Goal: Information Seeking & Learning: Learn about a topic

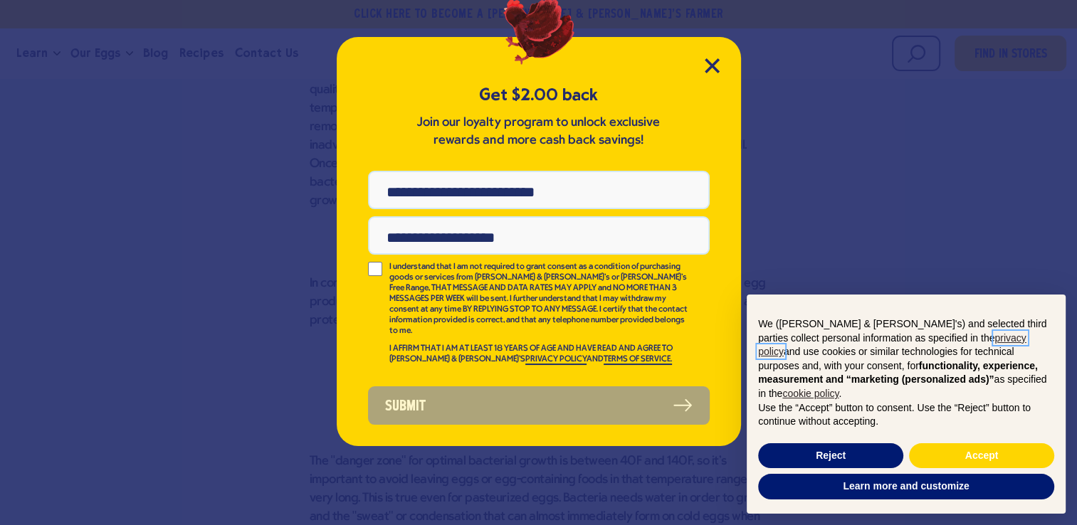
scroll to position [1448, 0]
click at [710, 59] on icon "Close Modal" at bounding box center [712, 65] width 15 height 15
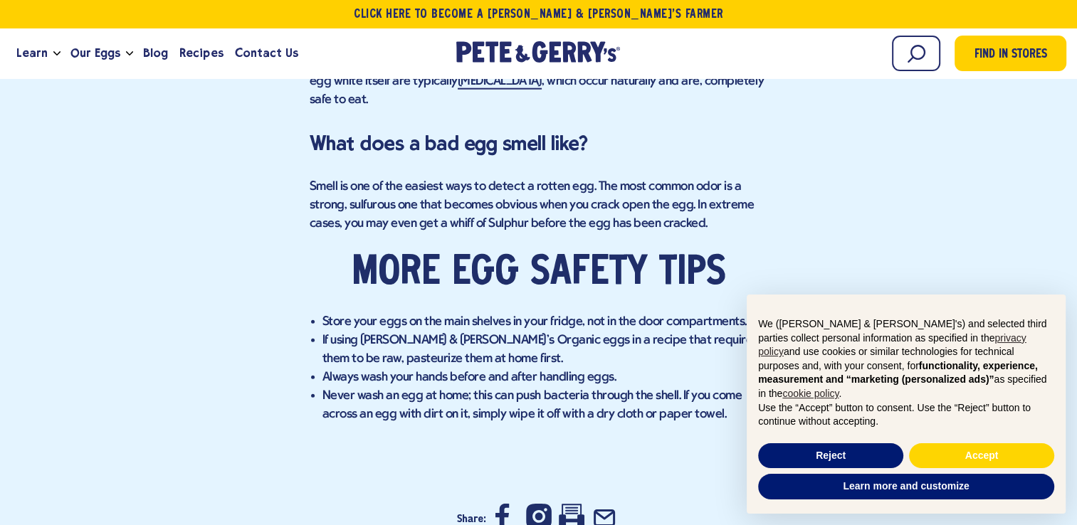
scroll to position [3624, 0]
click at [445, 331] on li "If using [PERSON_NAME] & [PERSON_NAME]'s Organic eggs in a recipe that requires…" at bounding box center [545, 349] width 446 height 37
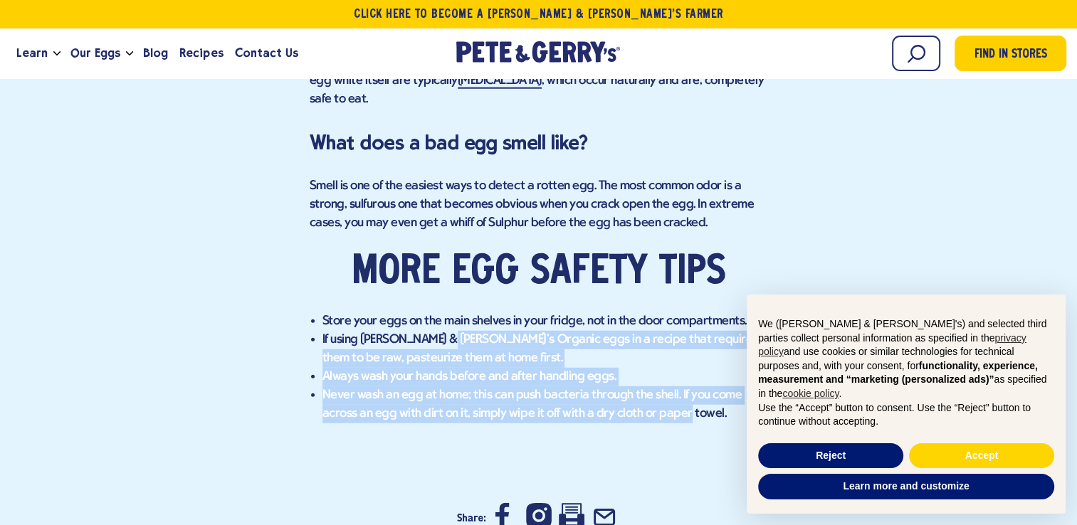
drag, startPoint x: 445, startPoint y: 276, endPoint x: 666, endPoint y: 349, distance: 233.0
click at [666, 349] on ul "Store your eggs on the main shelves in your fridge, not in the door compartment…" at bounding box center [539, 368] width 458 height 111
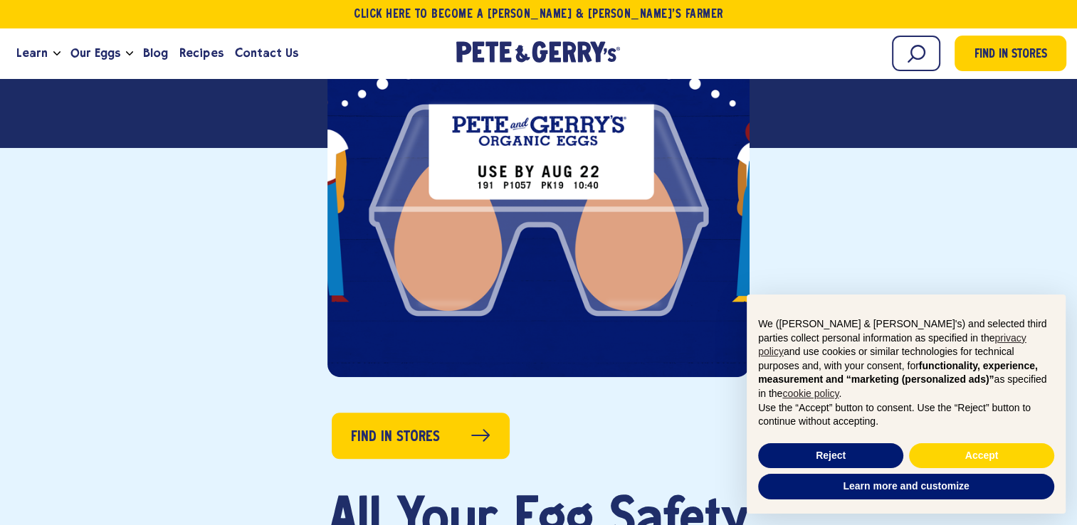
scroll to position [307, 0]
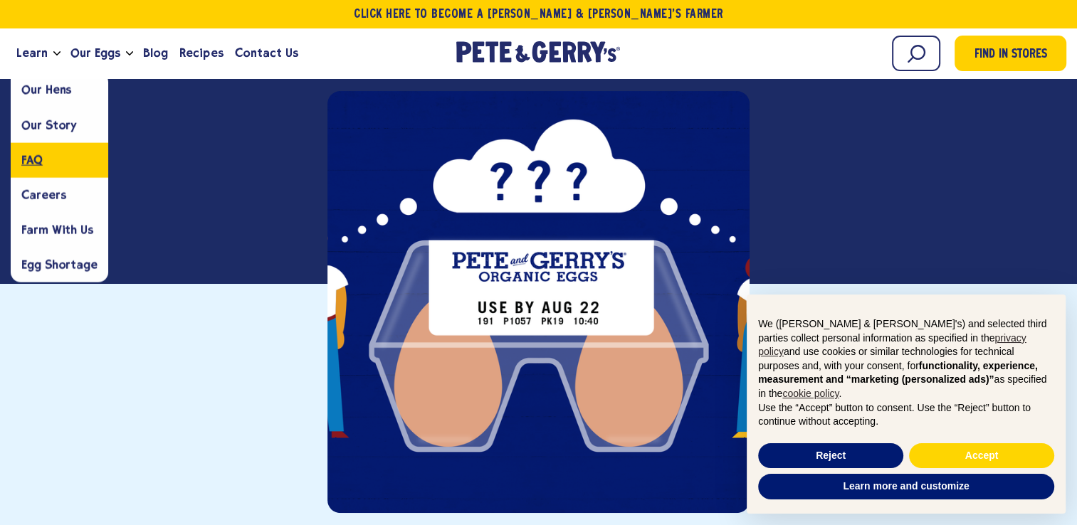
click at [65, 162] on link "FAQ" at bounding box center [60, 159] width 98 height 35
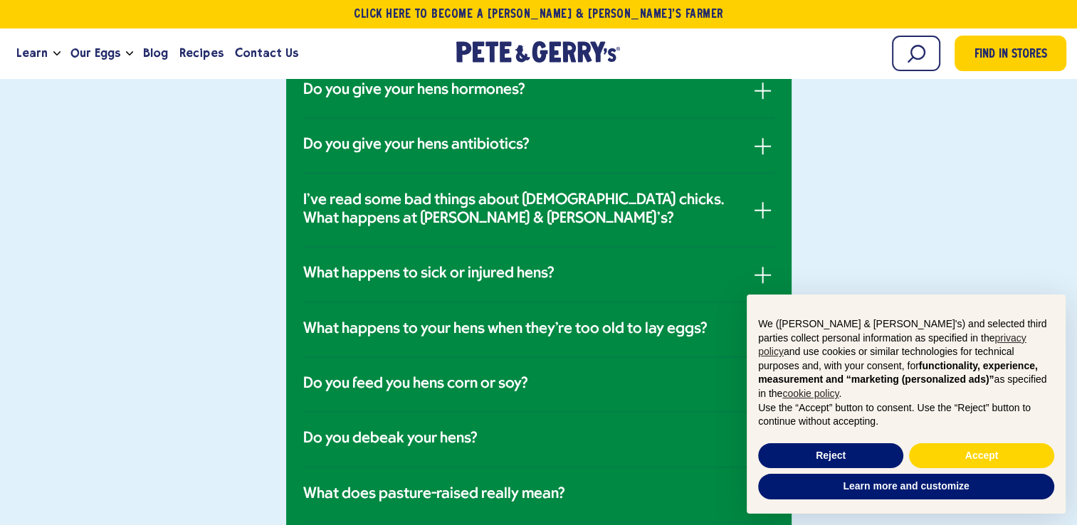
scroll to position [948, 0]
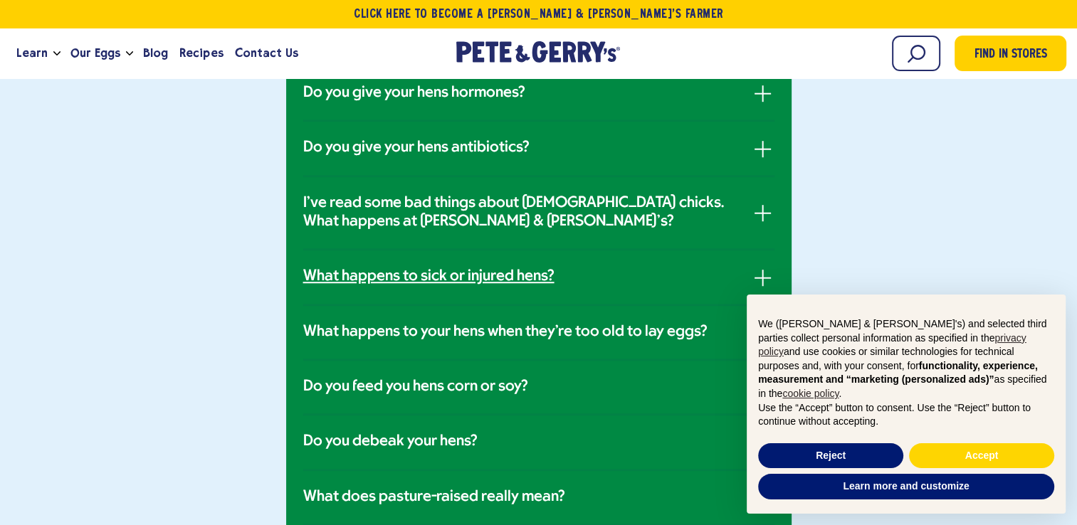
click at [371, 278] on h3 "What happens to sick or injured hens?" at bounding box center [428, 277] width 251 height 19
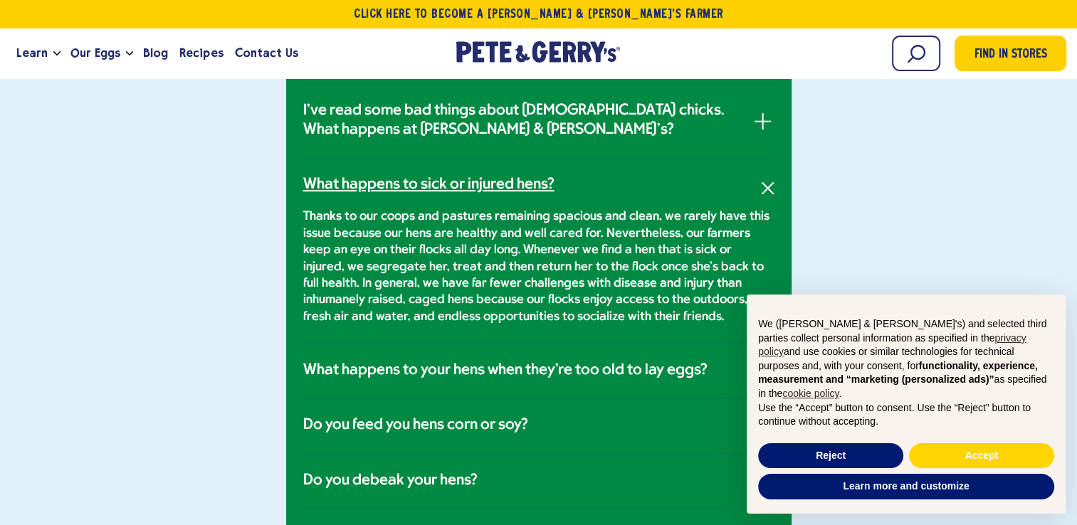
scroll to position [928, 0]
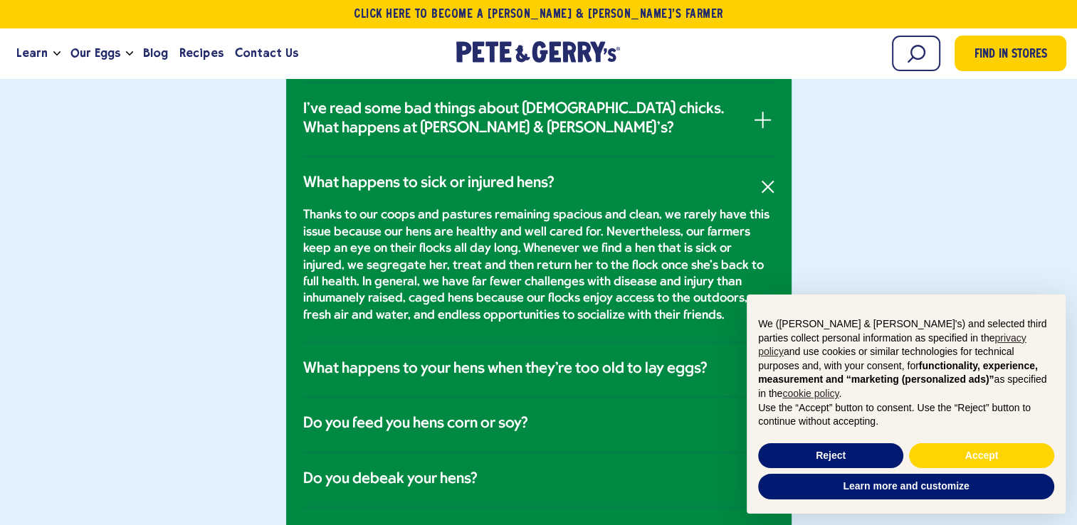
click at [499, 248] on p "Thanks to our coops and pastures remaining spacious and clean, we rarely have t…" at bounding box center [538, 265] width 471 height 117
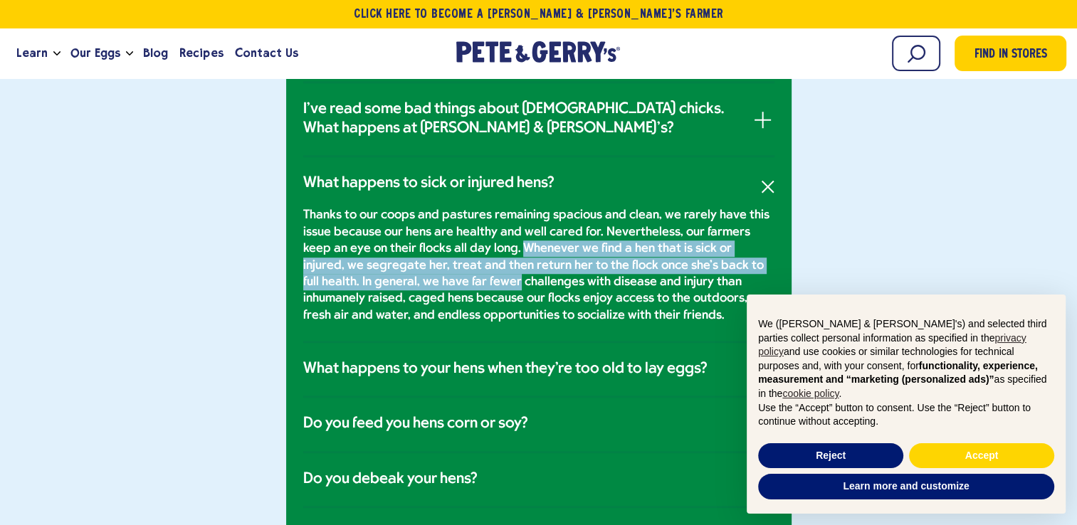
drag, startPoint x: 499, startPoint y: 248, endPoint x: 428, endPoint y: 285, distance: 80.6
click at [428, 285] on p "Thanks to our coops and pastures remaining spacious and clean, we rarely have t…" at bounding box center [538, 265] width 471 height 117
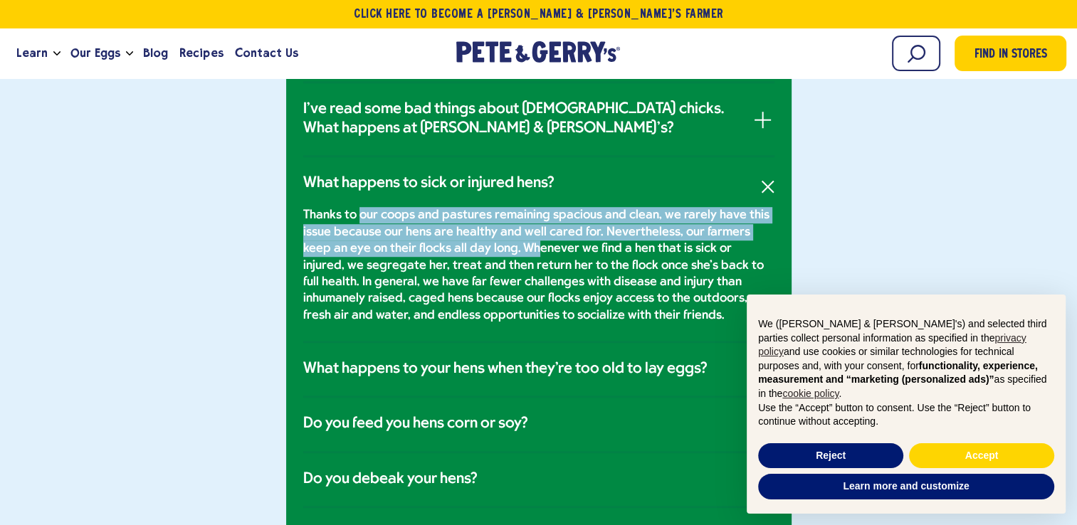
drag, startPoint x: 428, startPoint y: 285, endPoint x: 506, endPoint y: 247, distance: 87.2
click at [506, 247] on p "Thanks to our coops and pastures remaining spacious and clean, we rarely have t…" at bounding box center [538, 265] width 471 height 117
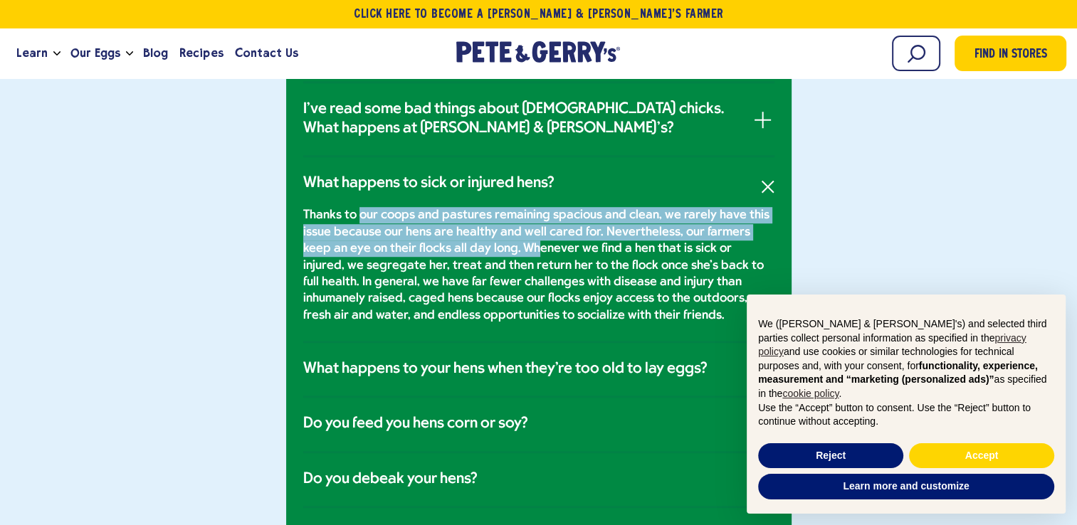
click at [506, 247] on p "Thanks to our coops and pastures remaining spacious and clean, we rarely have t…" at bounding box center [538, 265] width 471 height 117
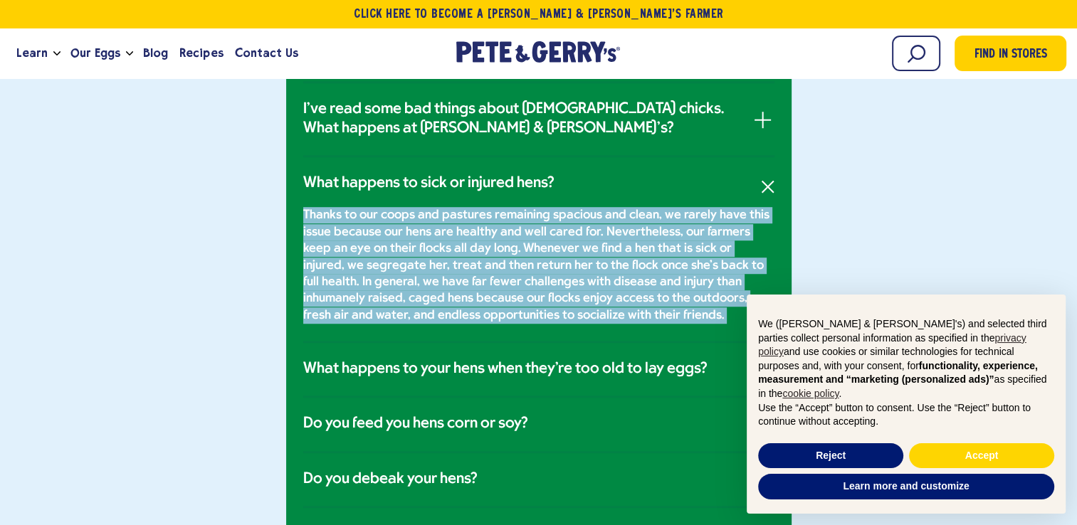
click at [506, 247] on p "Thanks to our coops and pastures remaining spacious and clean, we rarely have t…" at bounding box center [538, 265] width 471 height 117
drag, startPoint x: 506, startPoint y: 247, endPoint x: 530, endPoint y: 279, distance: 39.7
click at [530, 279] on p "Thanks to our coops and pastures remaining spacious and clean, we rarely have t…" at bounding box center [538, 265] width 471 height 117
click at [615, 317] on p "Thanks to our coops and pastures remaining spacious and clean, we rarely have t…" at bounding box center [538, 265] width 471 height 117
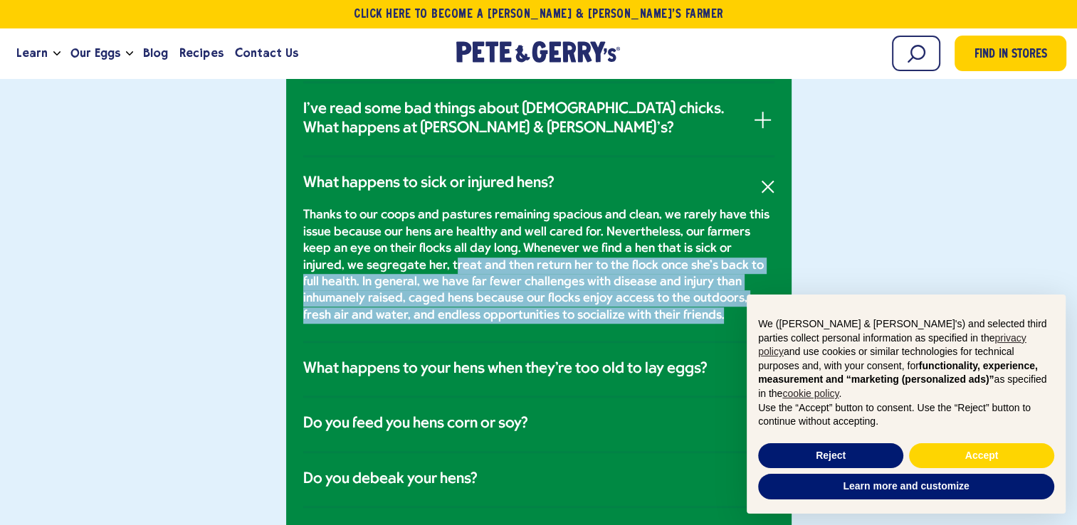
drag, startPoint x: 392, startPoint y: 263, endPoint x: 595, endPoint y: 319, distance: 211.0
click at [595, 319] on p "Thanks to our coops and pastures remaining spacious and clean, we rarely have t…" at bounding box center [538, 265] width 471 height 117
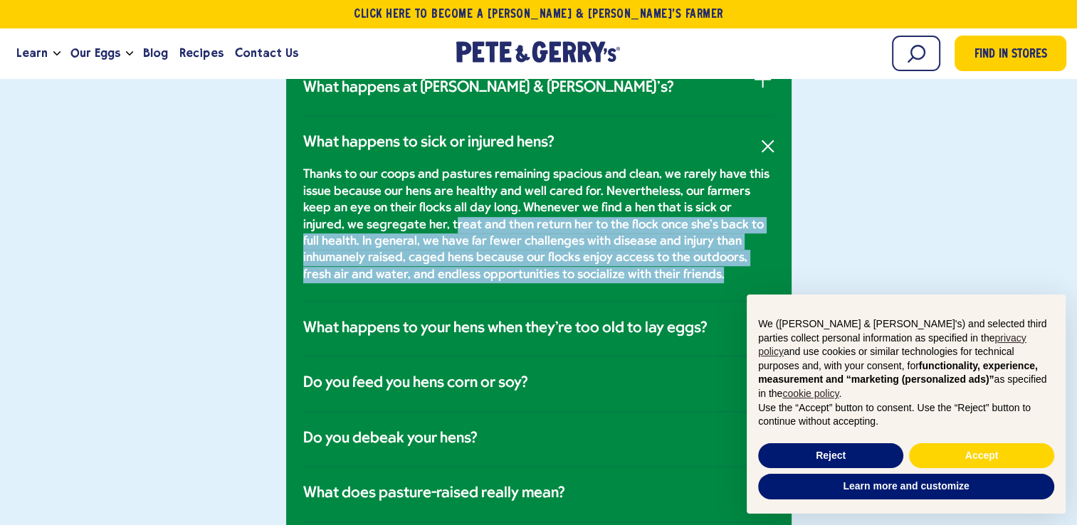
scroll to position [974, 0]
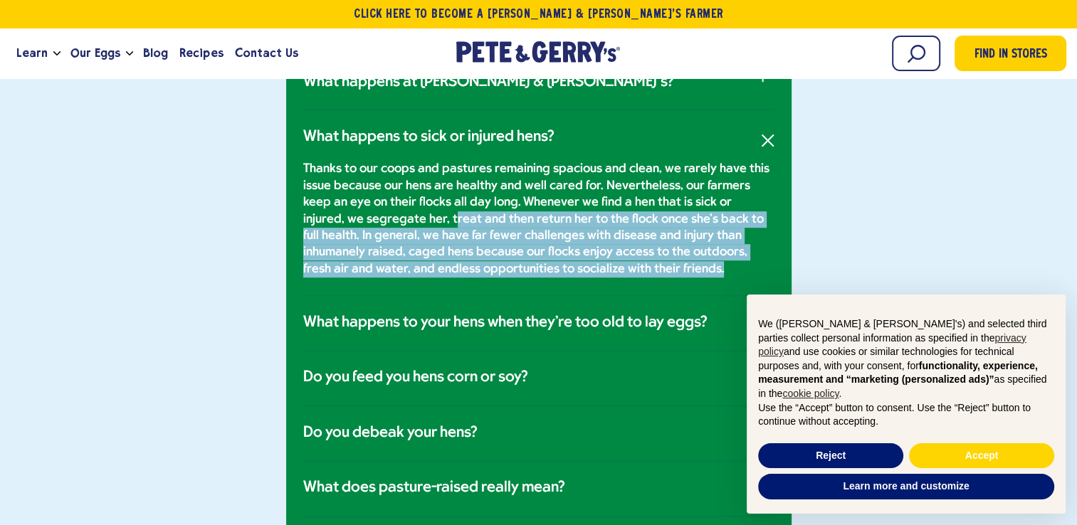
click at [604, 261] on p "Thanks to our coops and pastures remaining spacious and clean, we rarely have t…" at bounding box center [538, 219] width 471 height 117
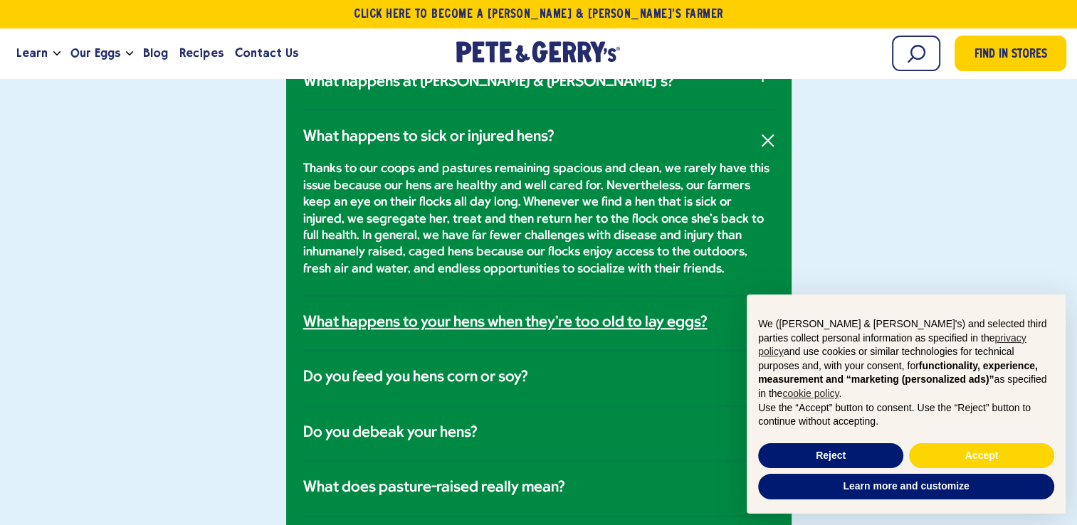
click at [513, 314] on h3 "What happens to your hens when they're too old to lay eggs?" at bounding box center [505, 323] width 404 height 19
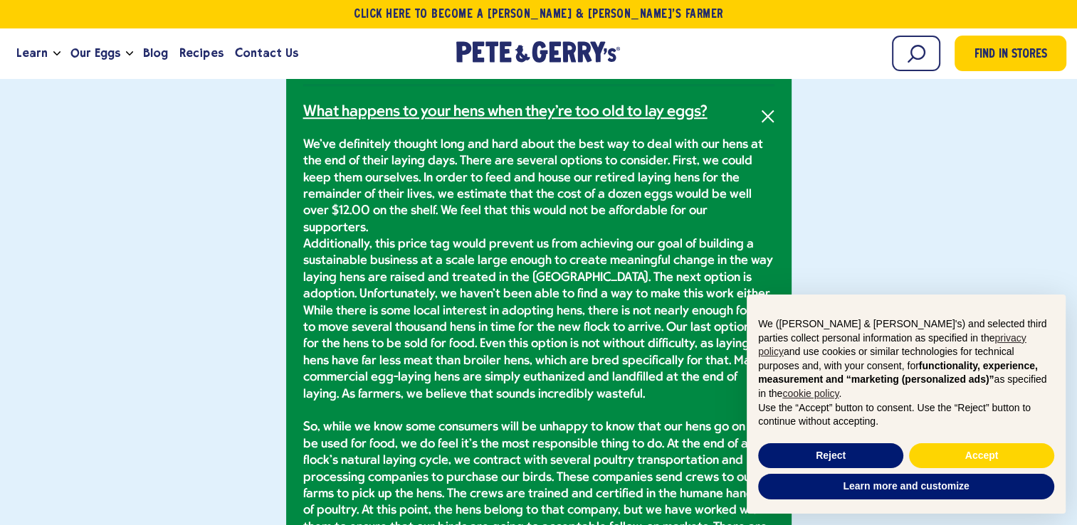
scroll to position [1056, 0]
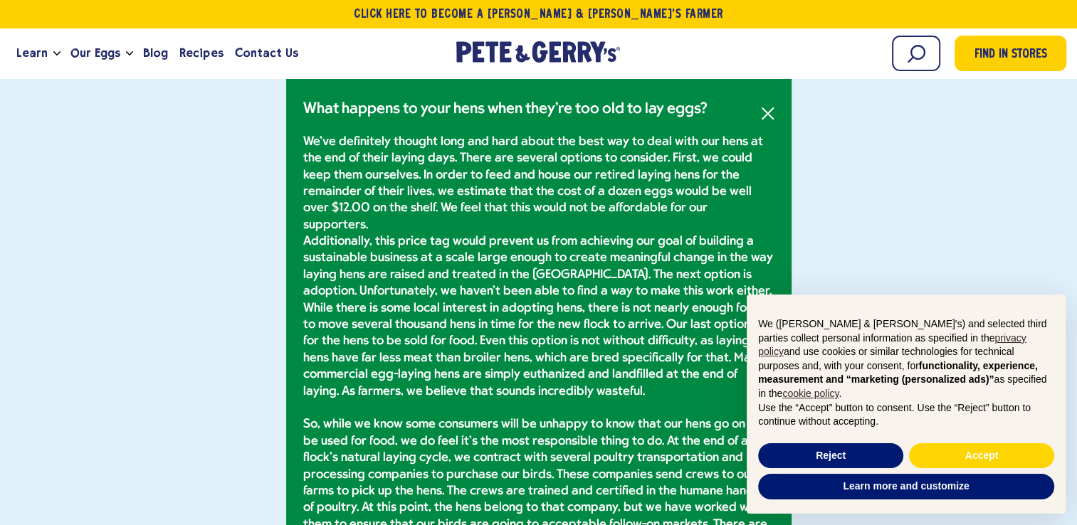
click at [479, 138] on p "We've definitely thought long and hard about the best way to deal with our hens…" at bounding box center [538, 458] width 471 height 649
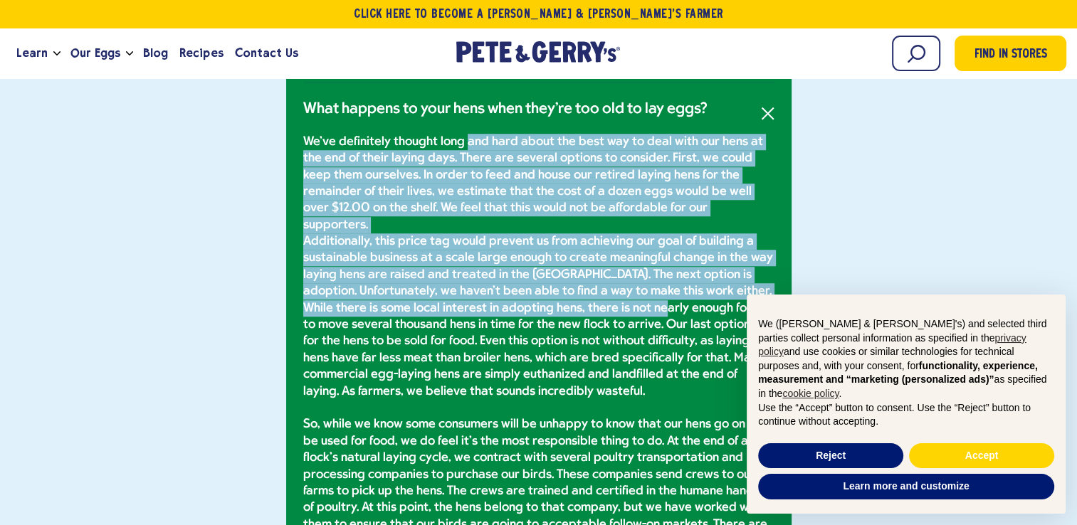
drag, startPoint x: 479, startPoint y: 138, endPoint x: 671, endPoint y: 280, distance: 238.8
click at [671, 280] on p "We've definitely thought long and hard about the best way to deal with our hens…" at bounding box center [538, 458] width 471 height 649
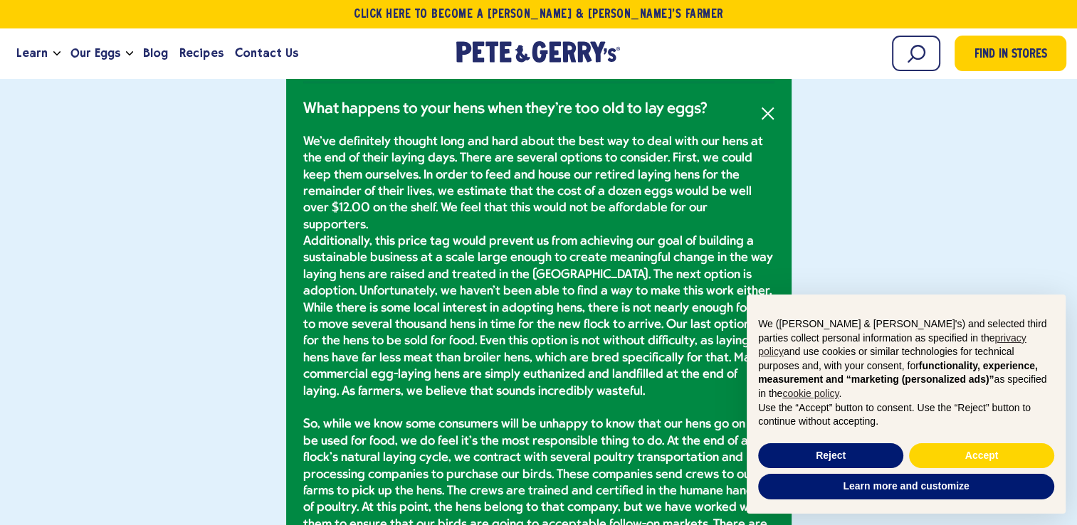
click at [438, 308] on p "We've definitely thought long and hard about the best way to deal with our hens…" at bounding box center [538, 458] width 471 height 649
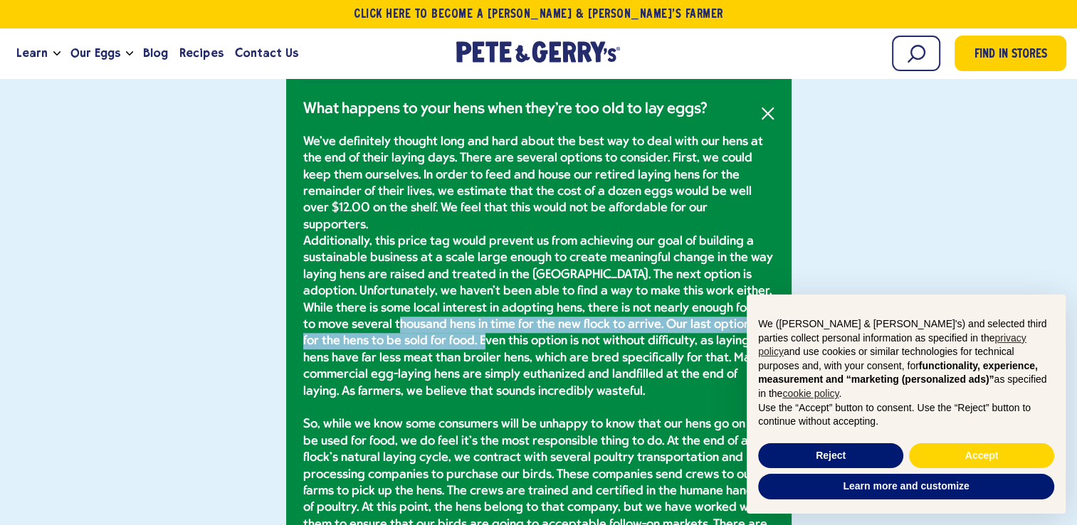
drag, startPoint x: 438, startPoint y: 308, endPoint x: 485, endPoint y: 328, distance: 51.3
click at [485, 328] on p "We've definitely thought long and hard about the best way to deal with our hens…" at bounding box center [538, 458] width 471 height 649
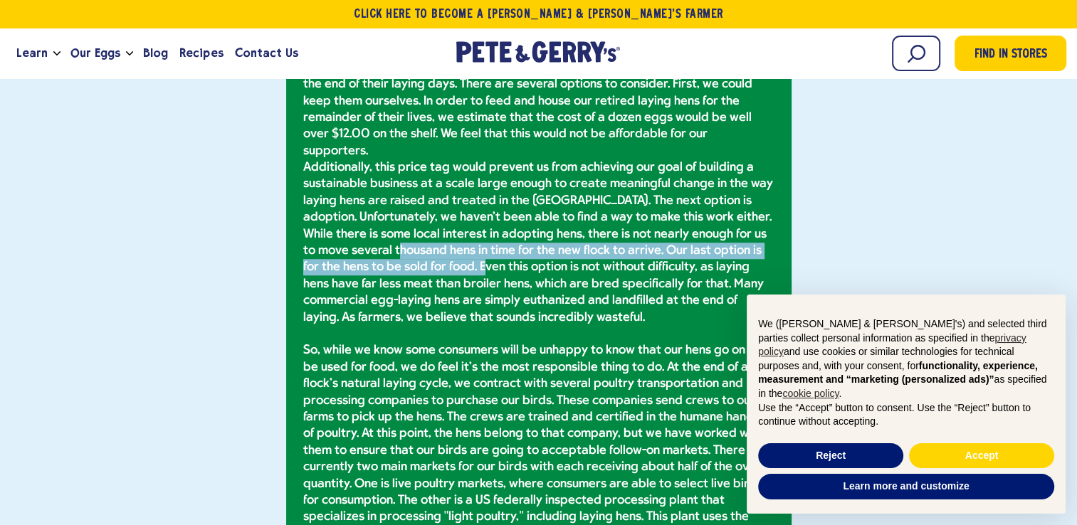
scroll to position [1133, 0]
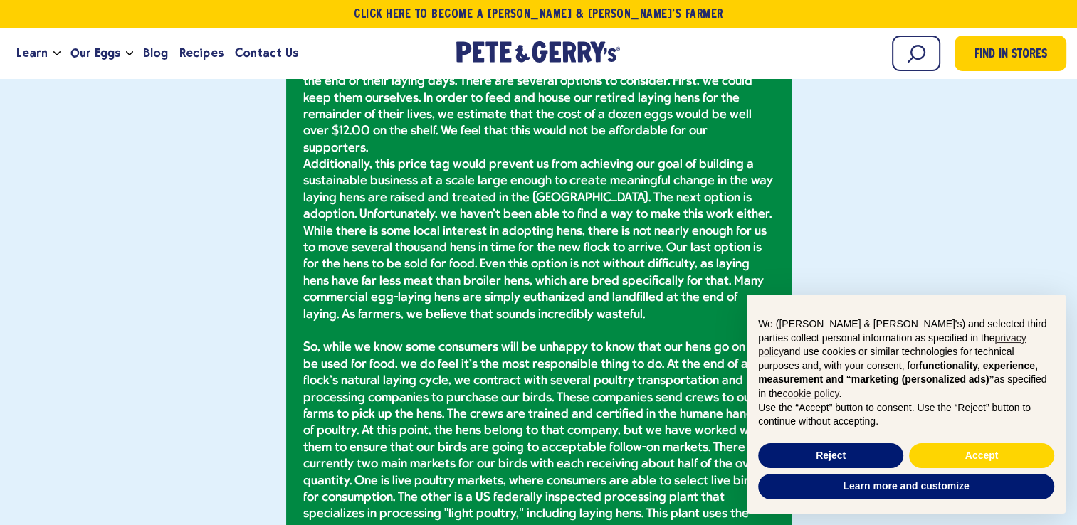
click at [544, 247] on p "We've definitely thought long and hard about the best way to deal with our hens…" at bounding box center [538, 381] width 471 height 649
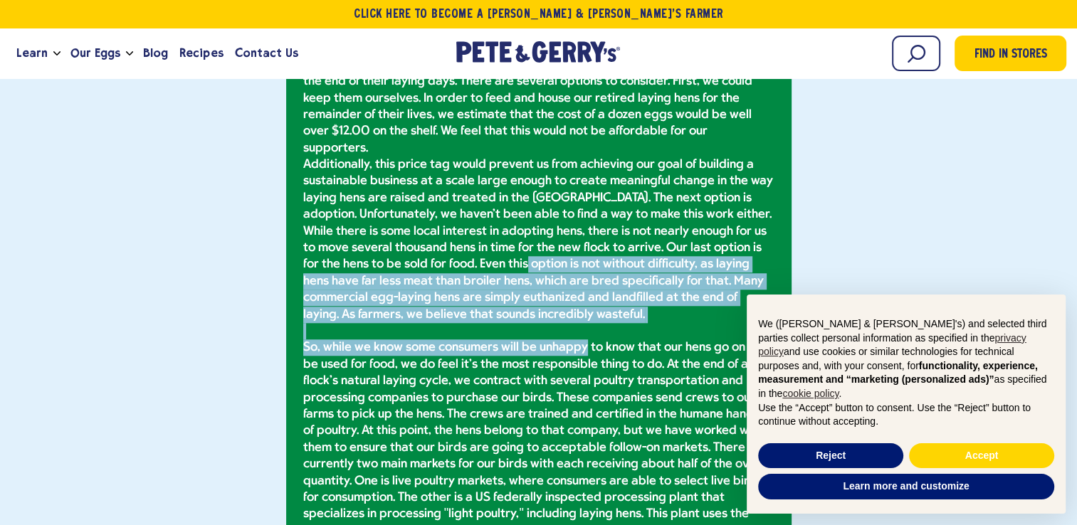
drag, startPoint x: 544, startPoint y: 247, endPoint x: 552, endPoint y: 325, distance: 78.1
click at [552, 325] on p "We've definitely thought long and hard about the best way to deal with our hens…" at bounding box center [538, 381] width 471 height 649
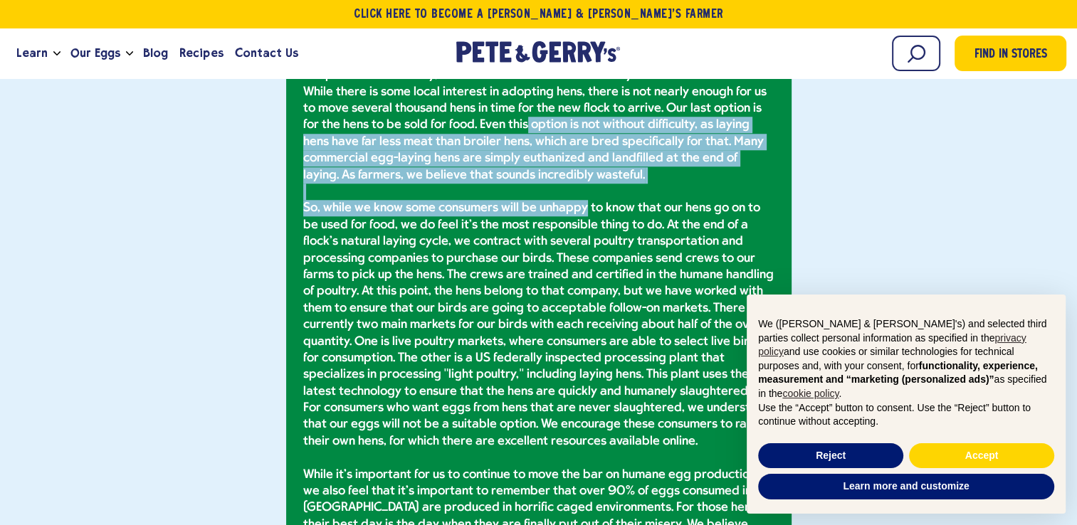
scroll to position [1274, 0]
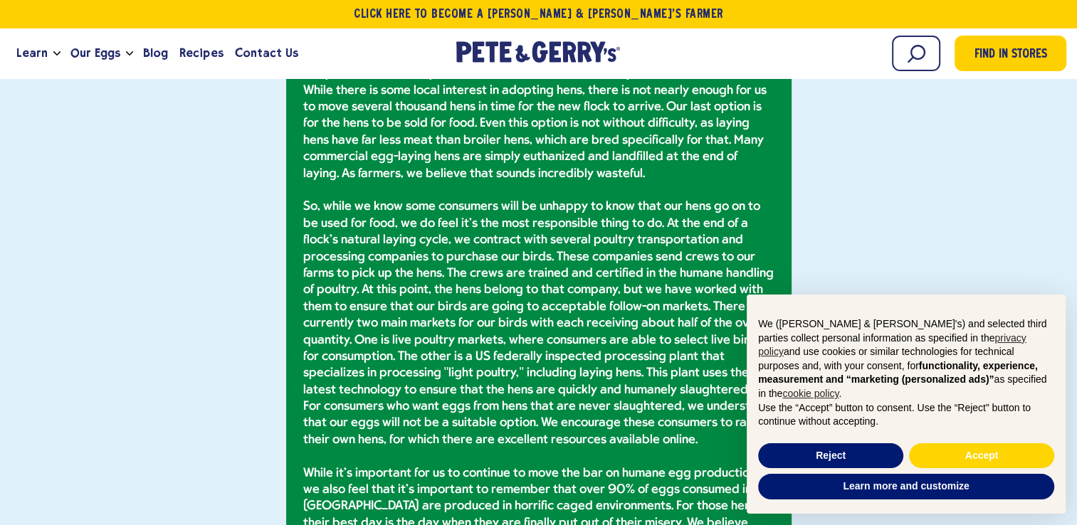
click at [589, 187] on p "We've definitely thought long and hard about the best way to deal with our hens…" at bounding box center [538, 240] width 471 height 649
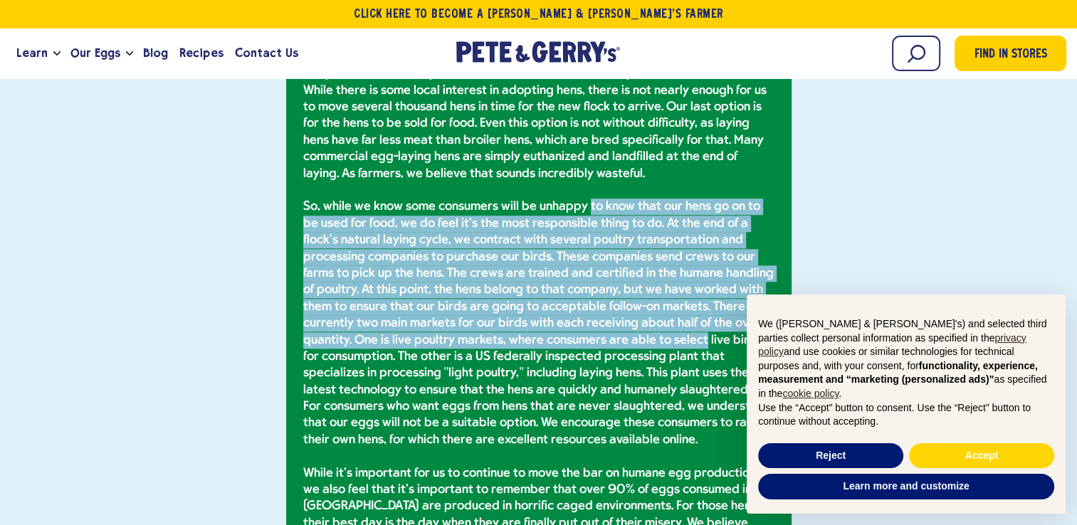
drag, startPoint x: 589, startPoint y: 187, endPoint x: 614, endPoint y: 318, distance: 133.3
click at [614, 318] on p "We've definitely thought long and hard about the best way to deal with our hens…" at bounding box center [538, 240] width 471 height 649
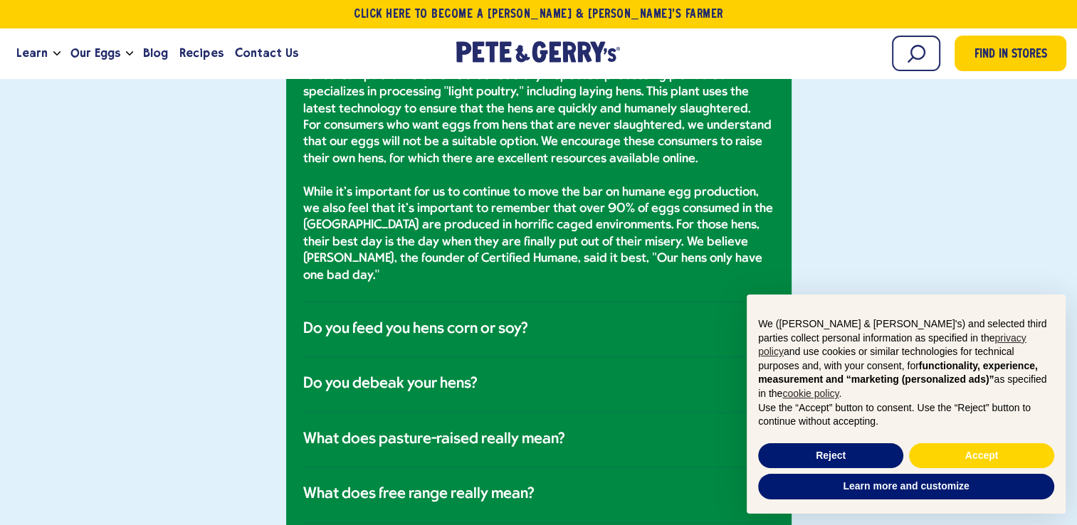
scroll to position [1556, 0]
click at [477, 320] on h3 "Do you feed you hens corn or soy?" at bounding box center [415, 329] width 225 height 19
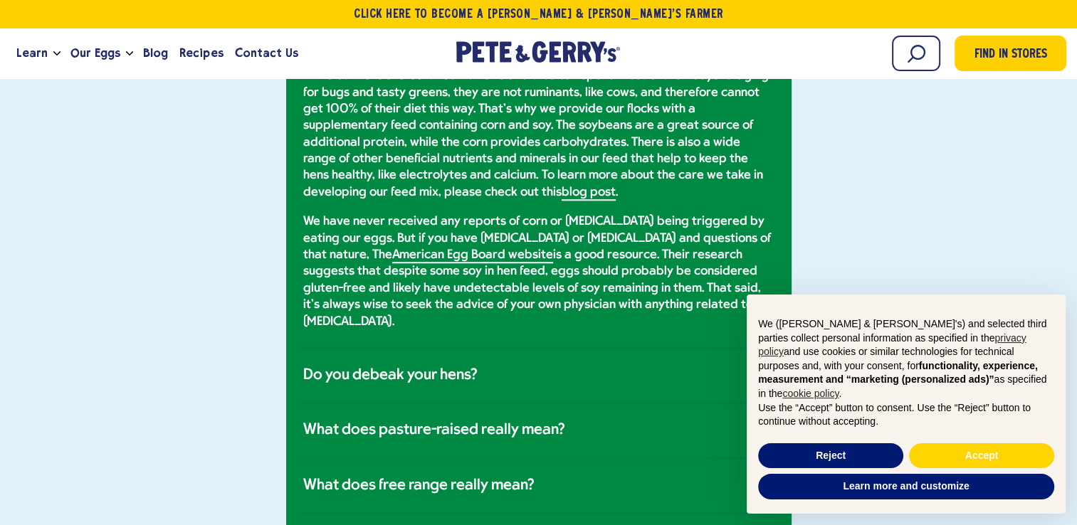
scroll to position [1178, 0]
click at [456, 366] on h3 "Do you debeak your hens?" at bounding box center [390, 375] width 174 height 19
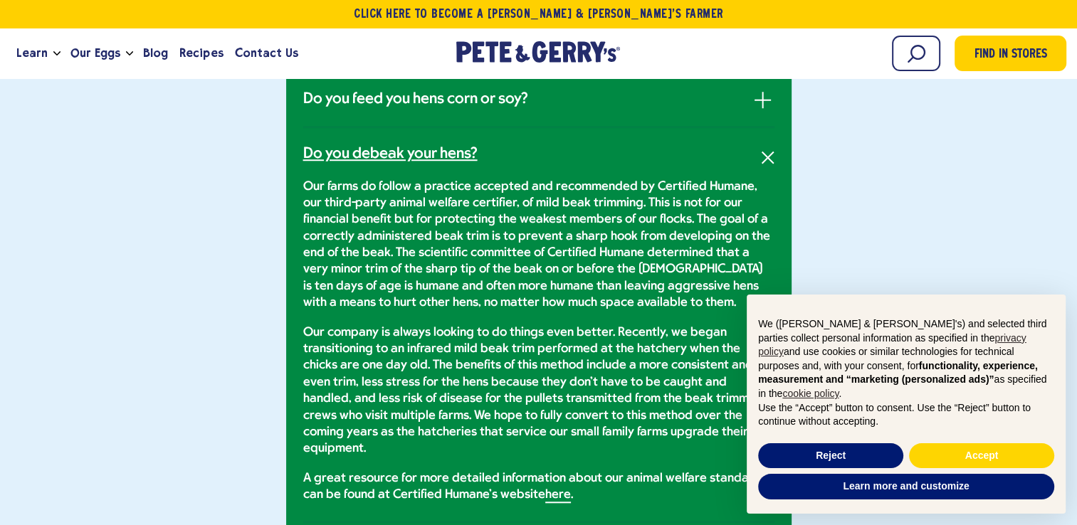
scroll to position [1123, 0]
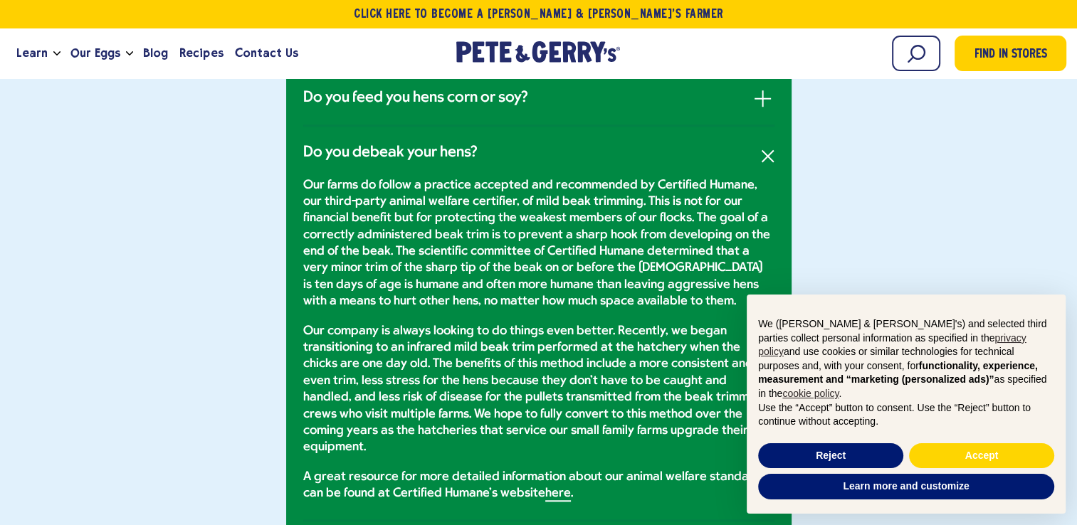
click at [513, 195] on p "Our farms do follow a practice accepted and recommended by Certified Humane, ou…" at bounding box center [538, 243] width 471 height 133
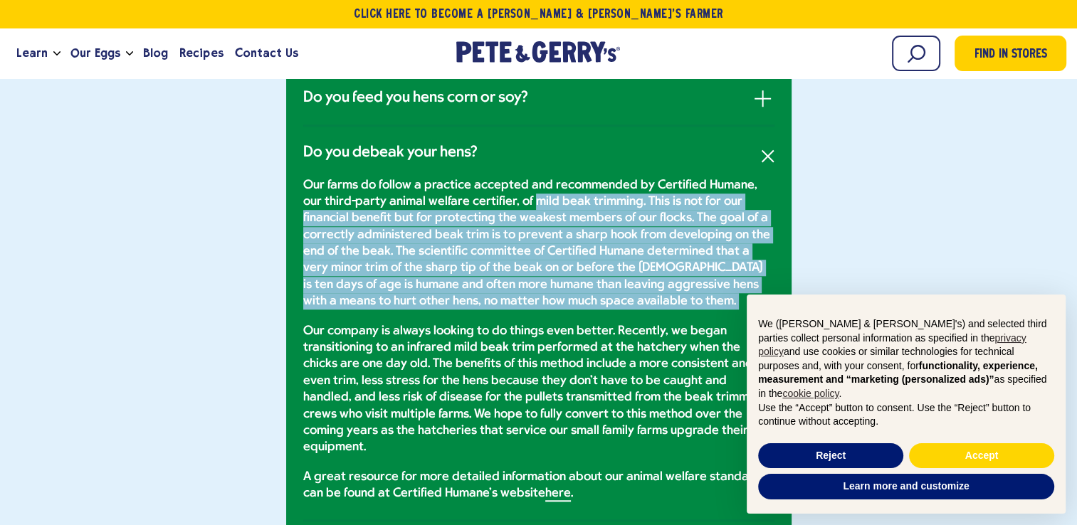
drag, startPoint x: 513, startPoint y: 195, endPoint x: 597, endPoint y: 297, distance: 131.5
click at [597, 297] on p "Our farms do follow a practice accepted and recommended by Certified Humane, ou…" at bounding box center [538, 243] width 471 height 133
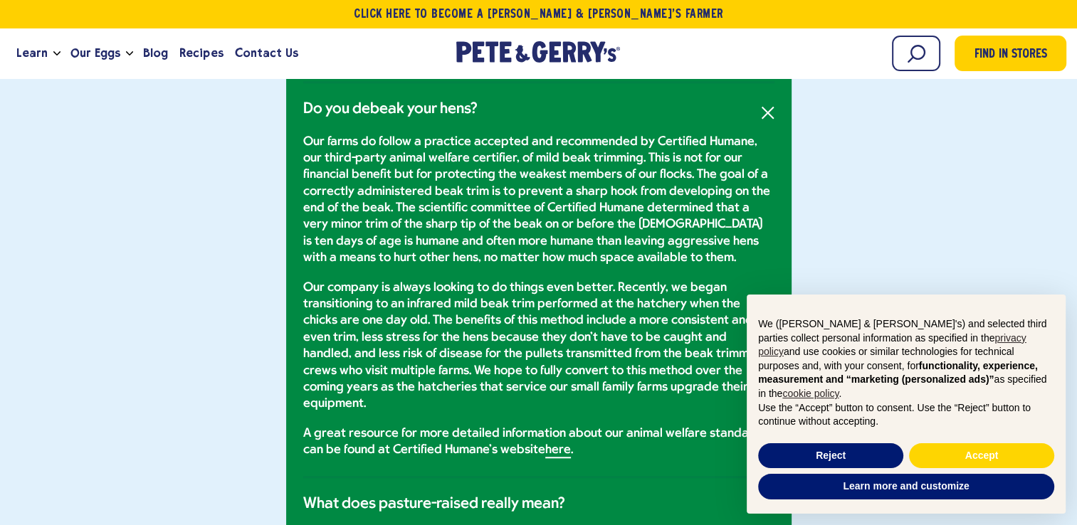
click at [597, 297] on p "Our company is always looking to do things even better. Recently, we began tran…" at bounding box center [538, 346] width 471 height 133
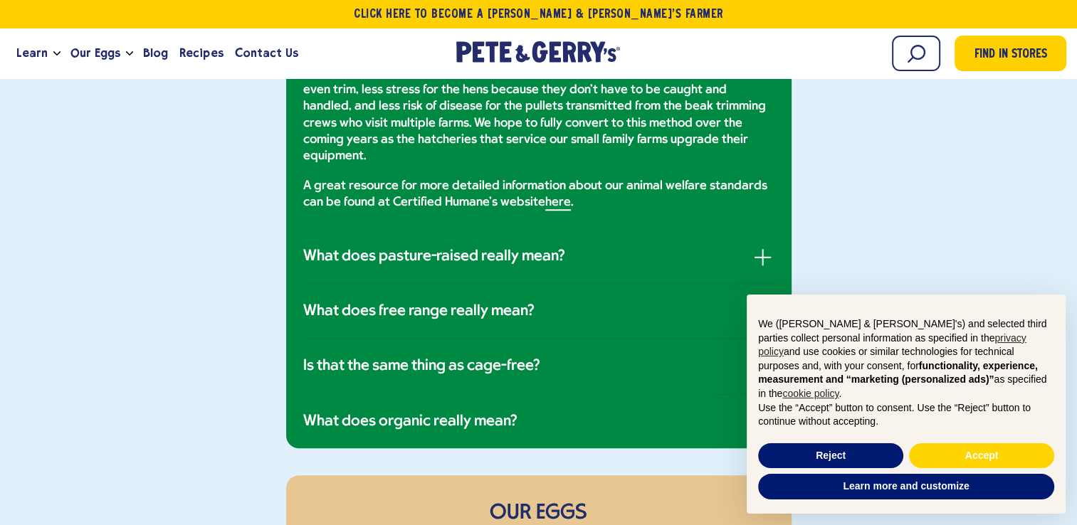
scroll to position [1417, 0]
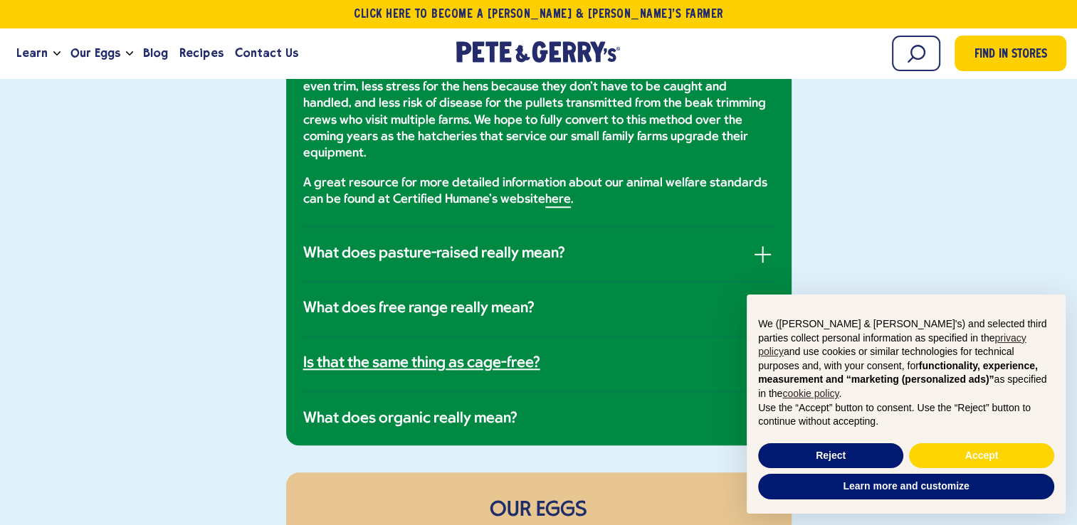
click at [546, 355] on link "Is that the same thing as cage-free?" at bounding box center [538, 364] width 471 height 19
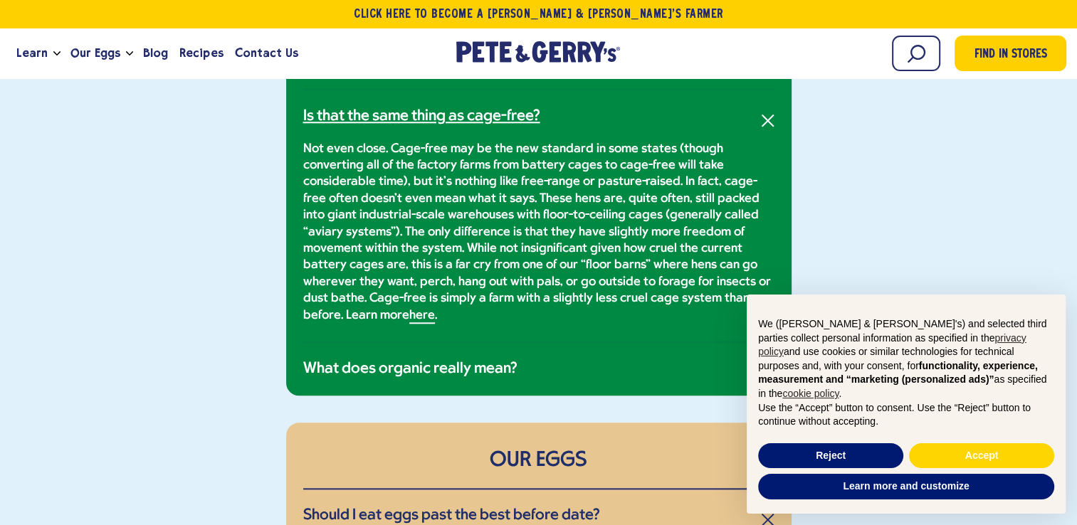
scroll to position [1326, 0]
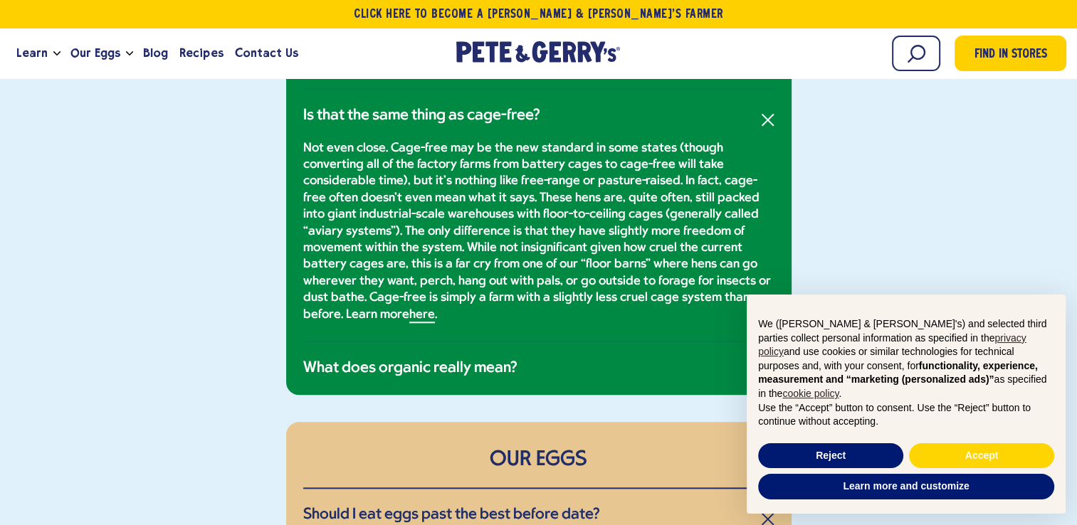
click at [436, 144] on p "Not even close. Cage-free may be the new standard in some states (though conver…" at bounding box center [538, 231] width 471 height 183
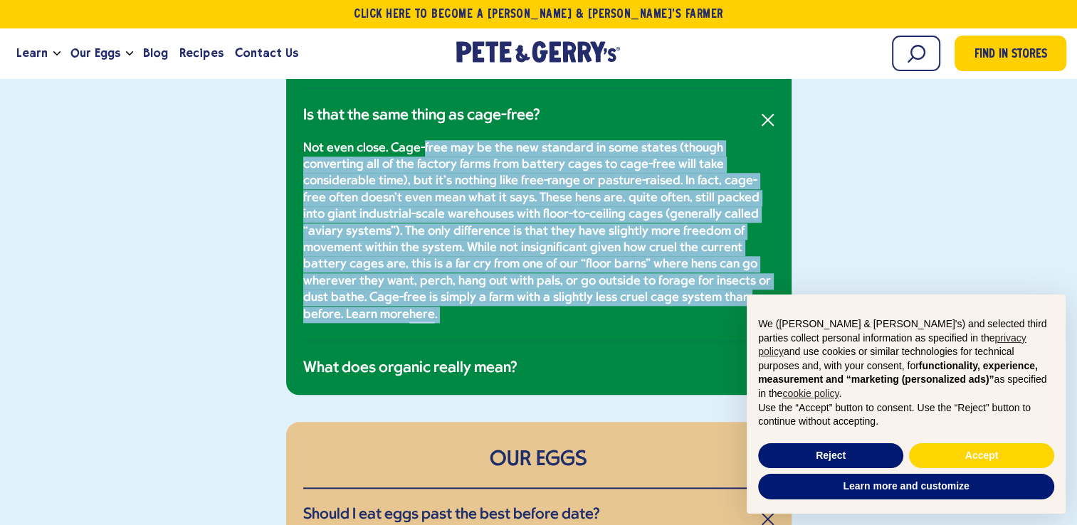
drag, startPoint x: 436, startPoint y: 144, endPoint x: 542, endPoint y: 308, distance: 195.1
click at [542, 308] on p "Not even close. Cage-free may be the new standard in some states (though conver…" at bounding box center [538, 231] width 471 height 183
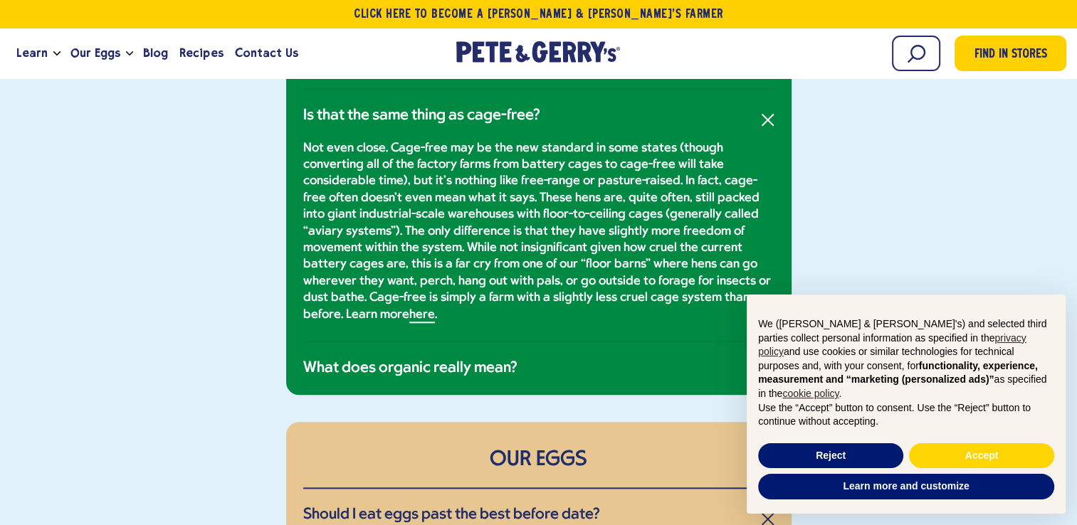
click at [542, 308] on p "Not even close. Cage-free may be the new standard in some states (though conver…" at bounding box center [538, 231] width 471 height 183
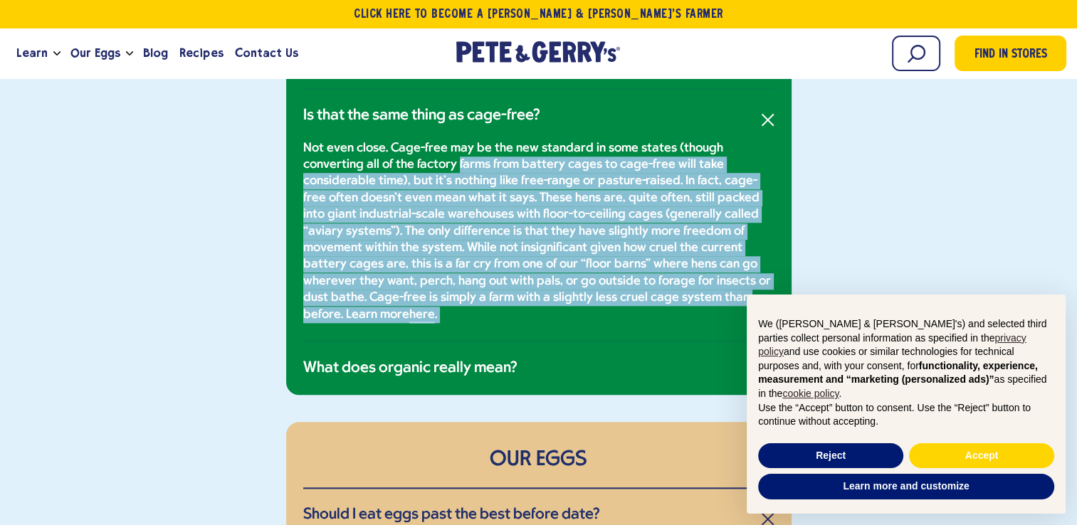
drag, startPoint x: 542, startPoint y: 308, endPoint x: 470, endPoint y: 166, distance: 158.9
click at [470, 166] on p "Not even close. Cage-free may be the new standard in some states (though conver…" at bounding box center [538, 231] width 471 height 183
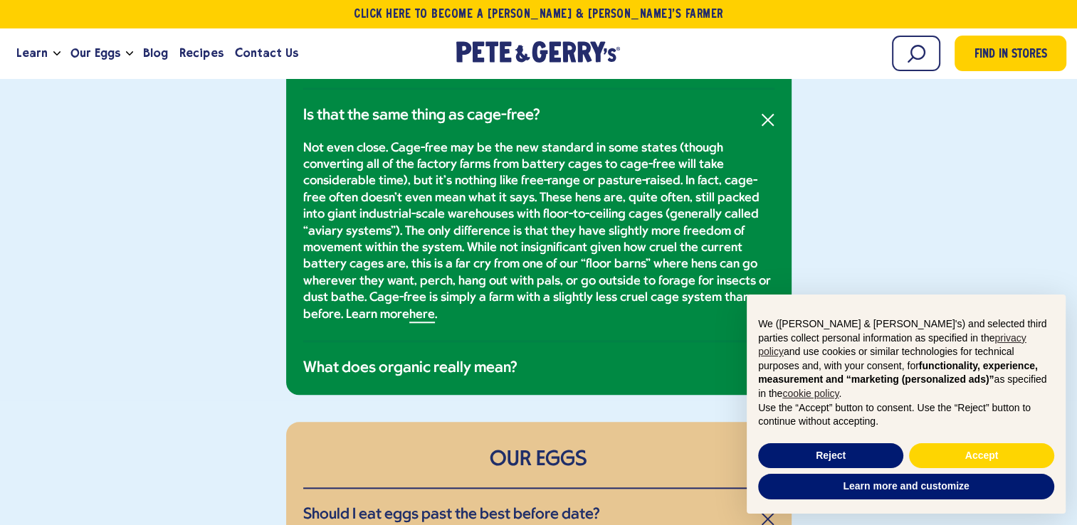
drag, startPoint x: 470, startPoint y: 166, endPoint x: 427, endPoint y: 144, distance: 48.1
click at [427, 144] on p "Not even close. Cage-free may be the new standard in some states (though conver…" at bounding box center [538, 231] width 471 height 183
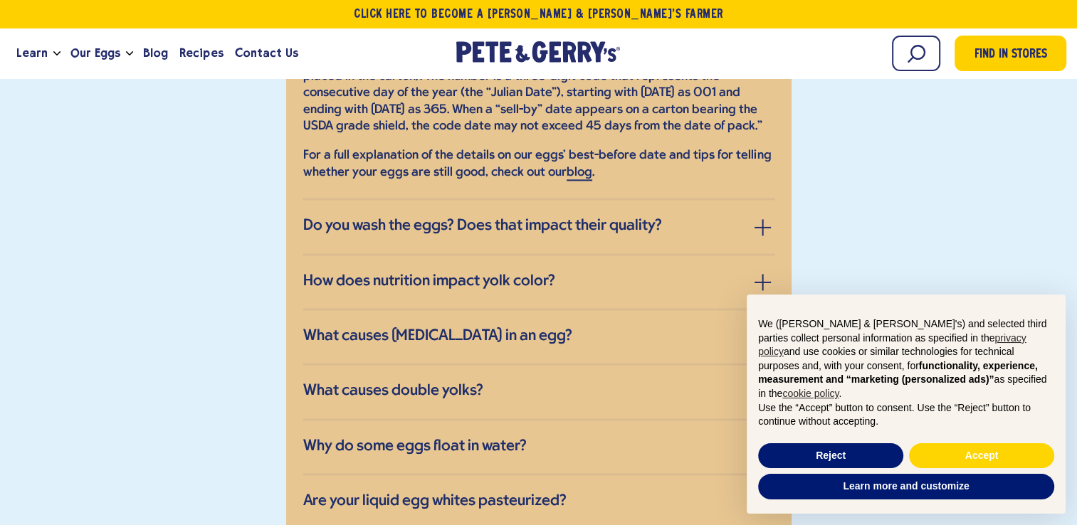
scroll to position [1971, 0]
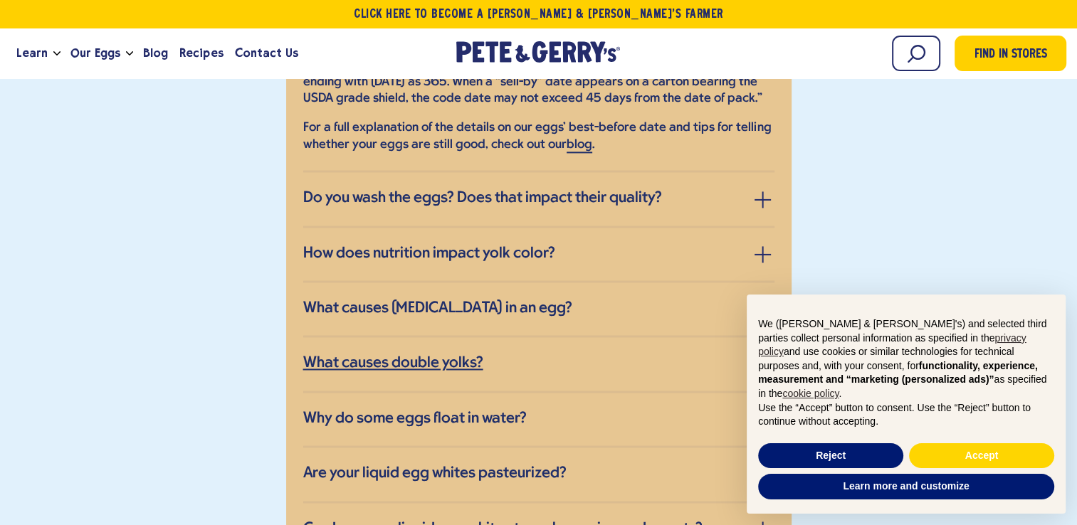
click at [396, 357] on h3 "What causes double yolks?" at bounding box center [393, 364] width 180 height 19
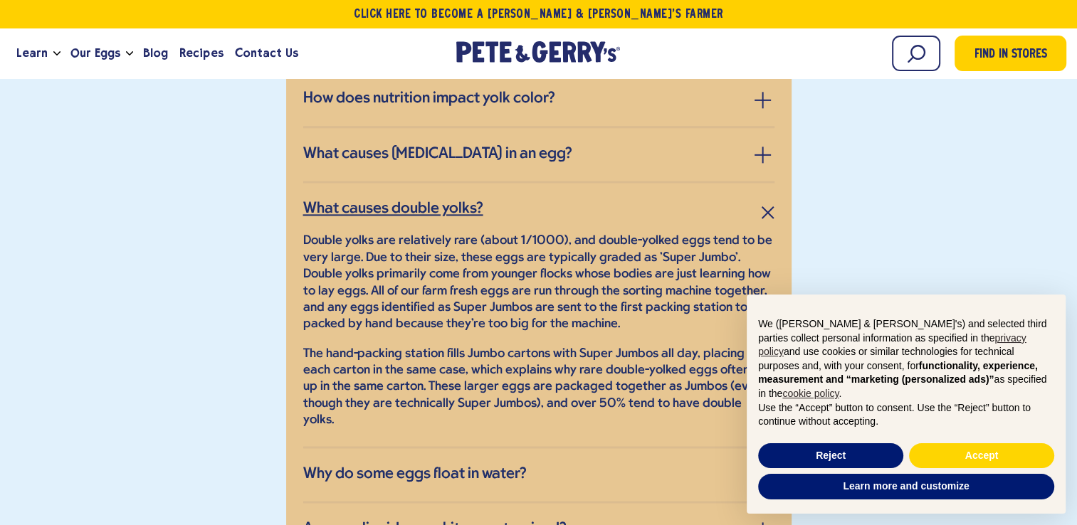
scroll to position [1852, 0]
click at [456, 250] on p "Double yolks are relatively rare (about 1/1000), and double-yolked eggs tend to…" at bounding box center [538, 284] width 471 height 100
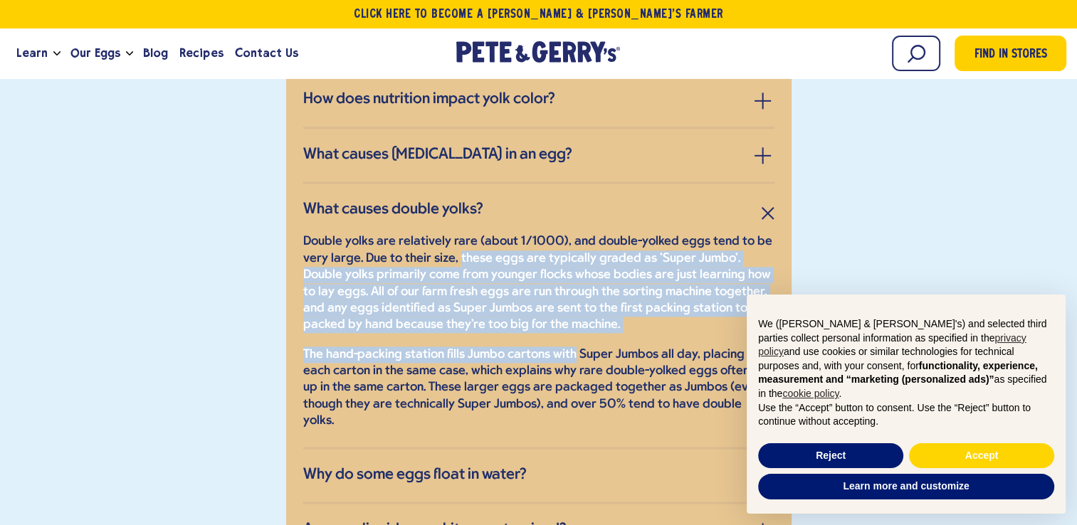
drag, startPoint x: 456, startPoint y: 250, endPoint x: 555, endPoint y: 335, distance: 129.7
click at [555, 335] on div "Double yolks are relatively rare (about 1/1000), and double-yolked eggs tend to…" at bounding box center [538, 324] width 471 height 210
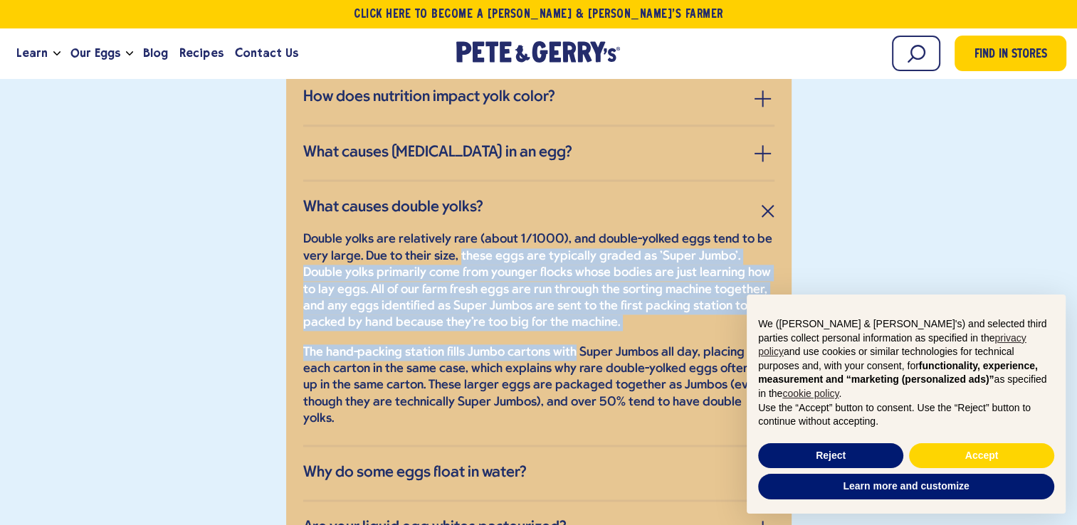
scroll to position [1854, 0]
click at [527, 143] on h3 "What causes blood spots in an egg?" at bounding box center [437, 152] width 269 height 19
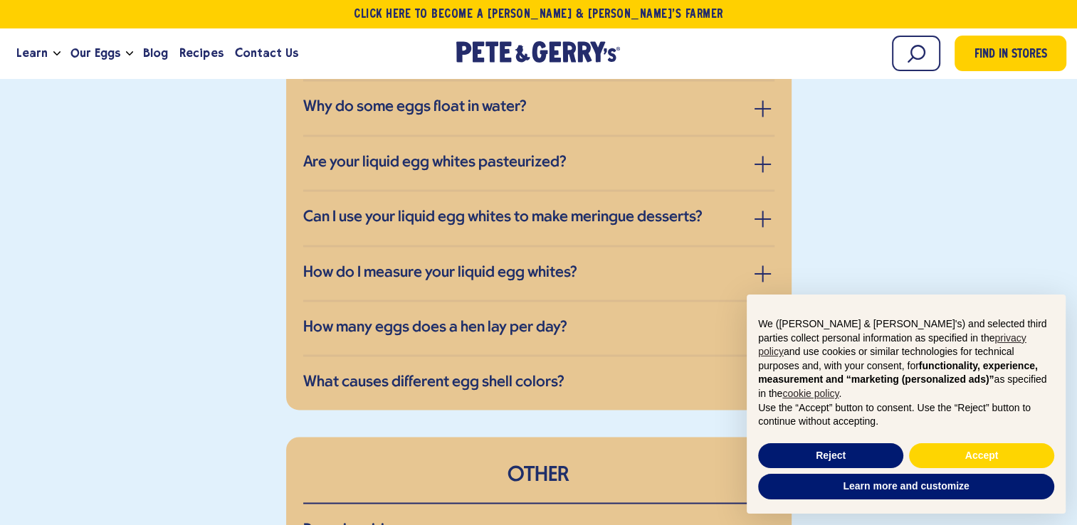
scroll to position [2250, 0]
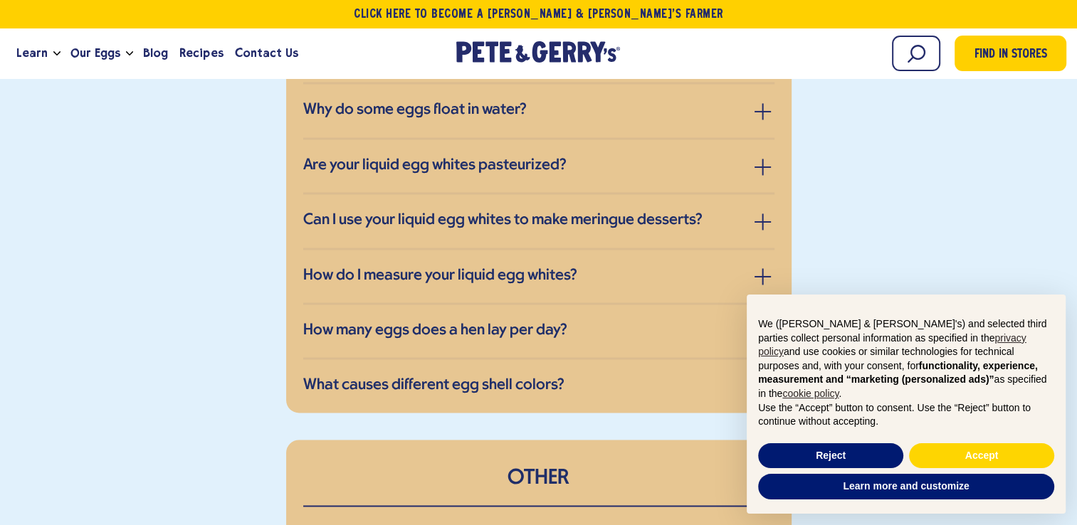
click at [444, 333] on li "How many eggs does a hen lay per day? For most hen breeds, it's around 1 egg pe…" at bounding box center [538, 332] width 471 height 55
click at [444, 322] on h3 "How many eggs does a hen lay per day?" at bounding box center [435, 331] width 264 height 19
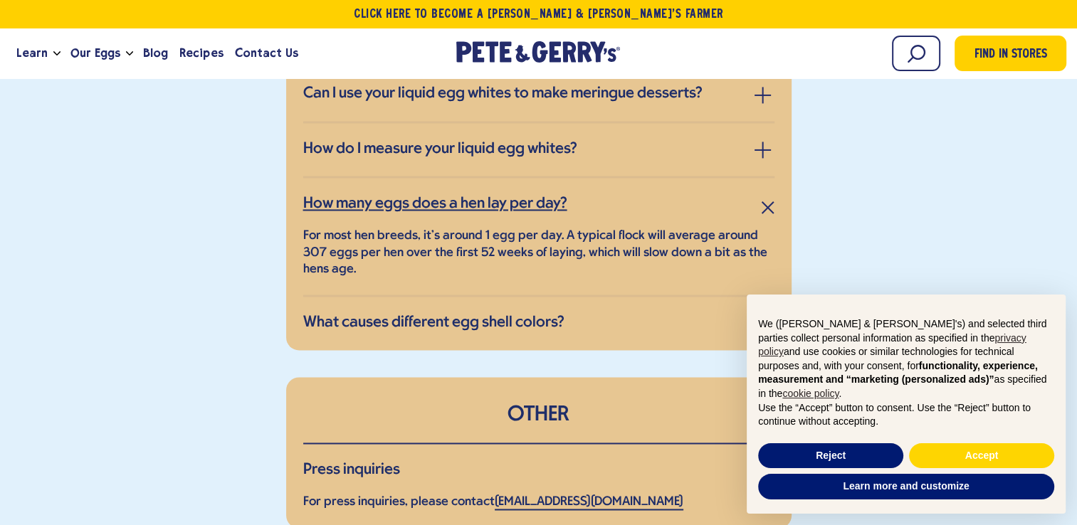
scroll to position [2133, 0]
click at [439, 243] on p "For most hen breeds, it's around 1 egg per day. A typical flock will average ar…" at bounding box center [538, 253] width 471 height 50
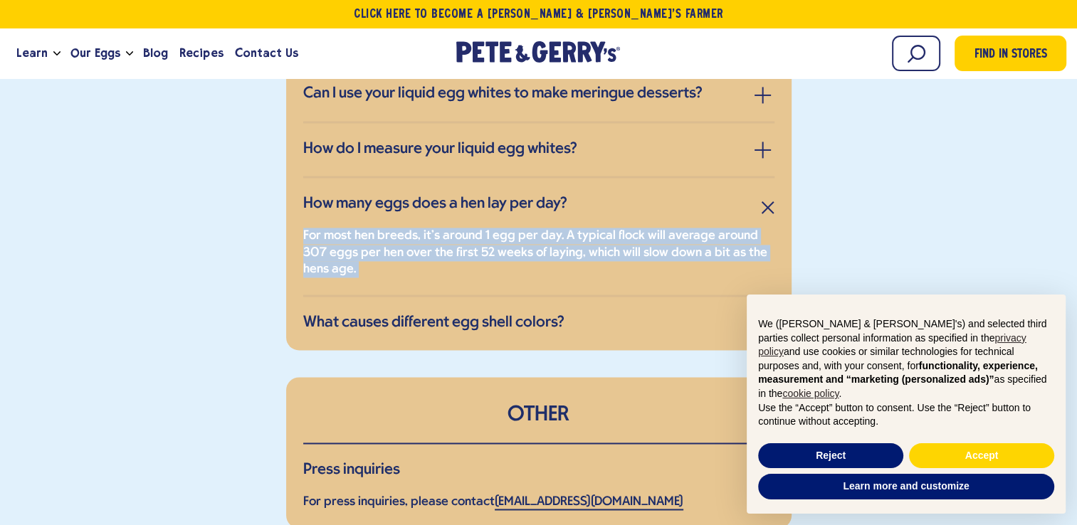
drag, startPoint x: 439, startPoint y: 243, endPoint x: 461, endPoint y: 242, distance: 22.1
click at [461, 242] on p "For most hen breeds, it's around 1 egg per day. A typical flock will average ar…" at bounding box center [538, 253] width 471 height 50
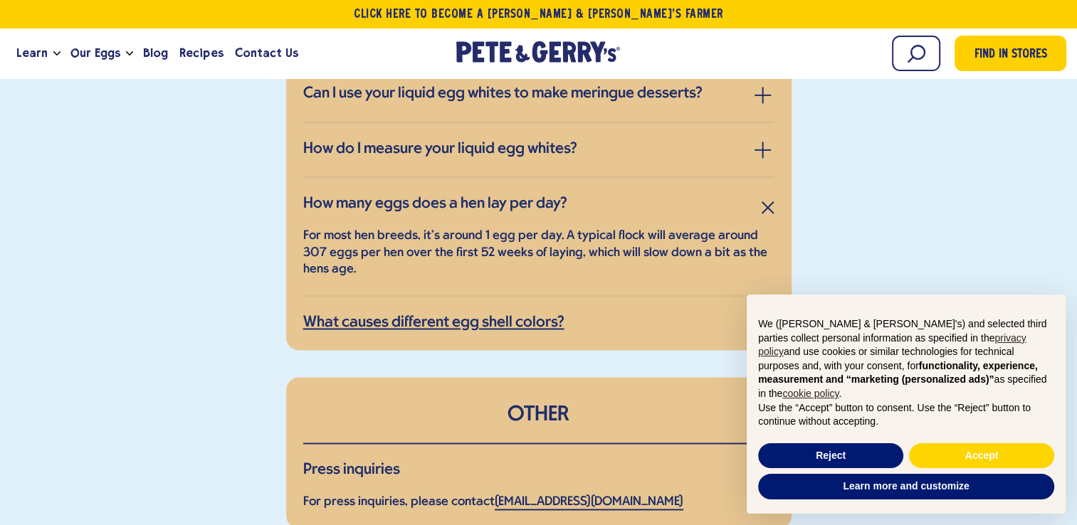
click at [439, 314] on h3 "What causes different egg shell colors?" at bounding box center [433, 323] width 261 height 19
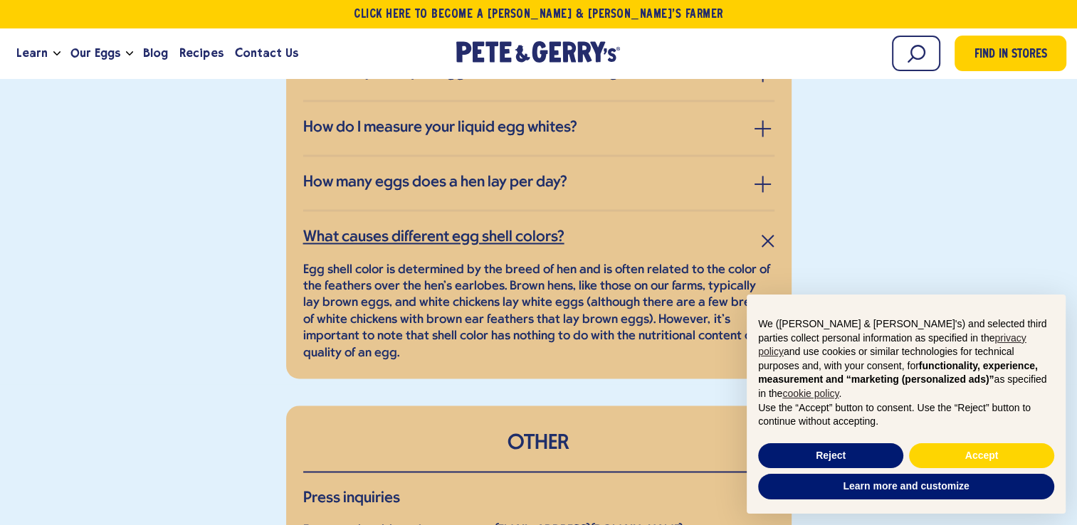
scroll to position [2156, 0]
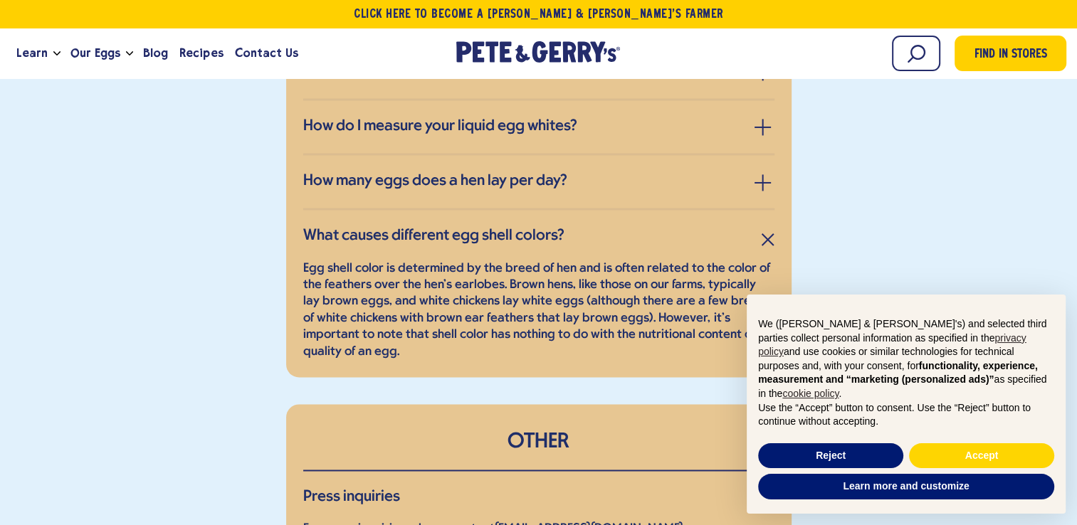
click at [526, 274] on p "Egg shell color is determined by the breed of hen and is often related to the c…" at bounding box center [538, 311] width 471 height 100
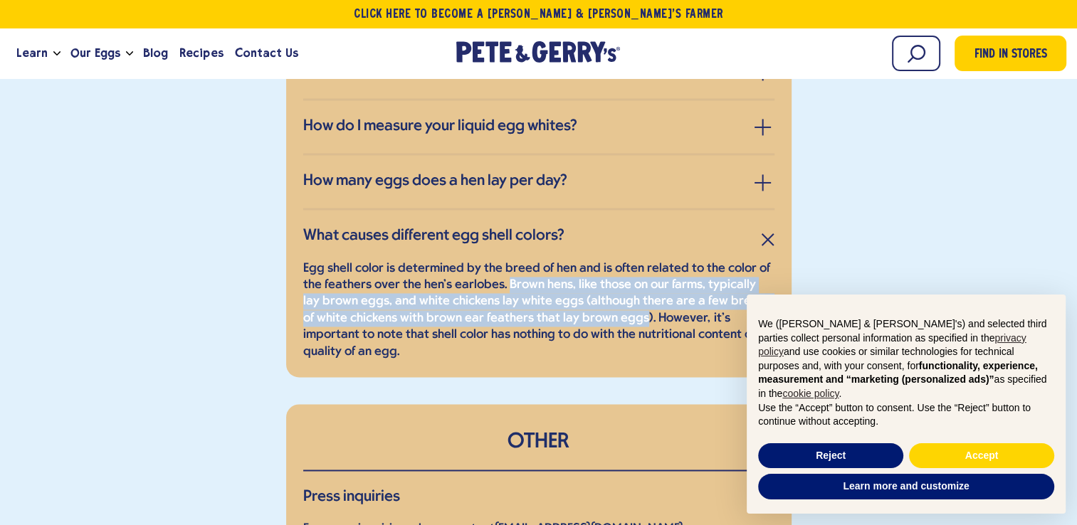
drag, startPoint x: 526, startPoint y: 274, endPoint x: 620, endPoint y: 306, distance: 99.3
click at [620, 306] on p "Egg shell color is determined by the breed of hen and is often related to the c…" at bounding box center [538, 311] width 471 height 100
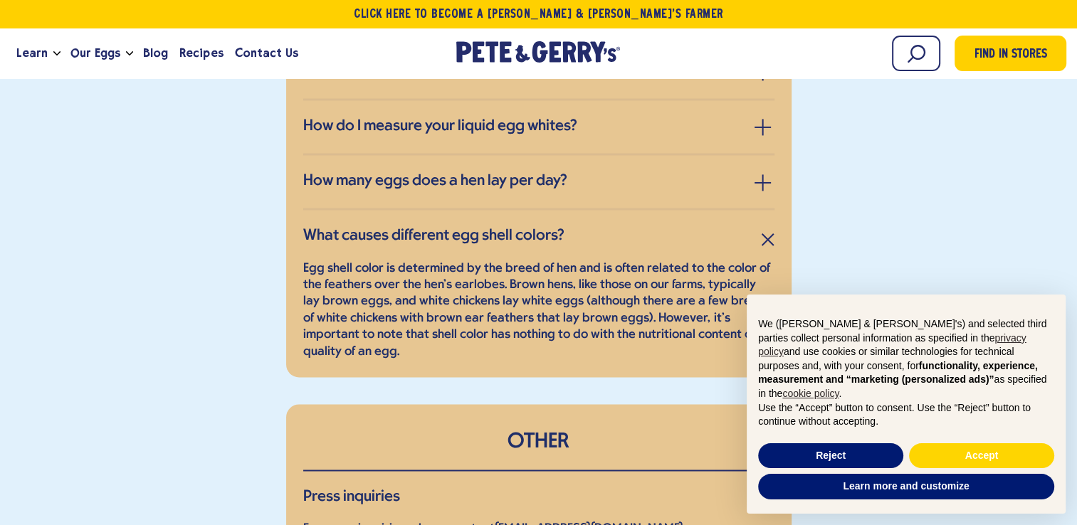
drag, startPoint x: 620, startPoint y: 306, endPoint x: 560, endPoint y: 326, distance: 63.7
click at [560, 326] on p "Egg shell color is determined by the breed of hen and is often related to the c…" at bounding box center [538, 311] width 471 height 100
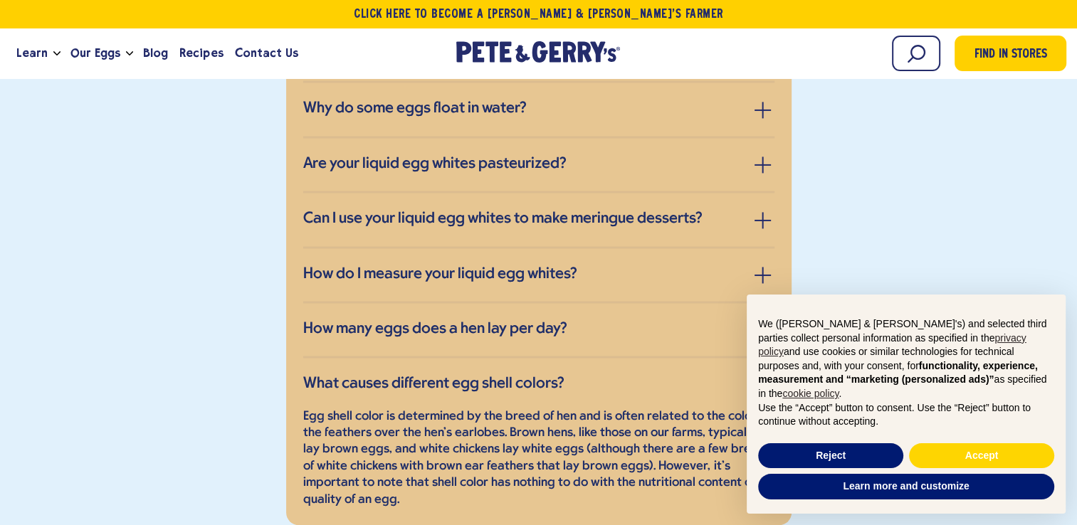
scroll to position [2008, 0]
click at [541, 266] on h3 "How do I measure your liquid egg whites?" at bounding box center [440, 275] width 274 height 19
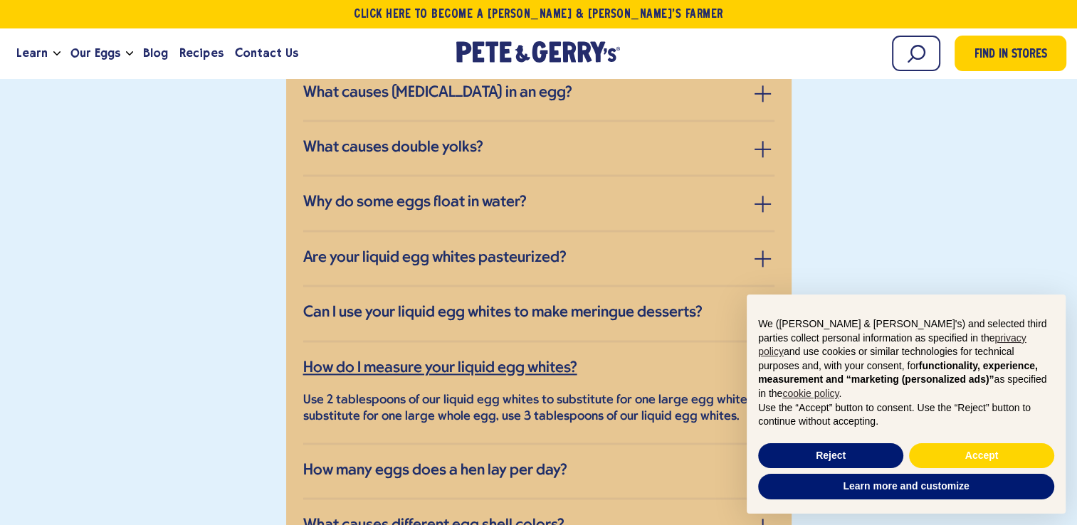
scroll to position [1911, 0]
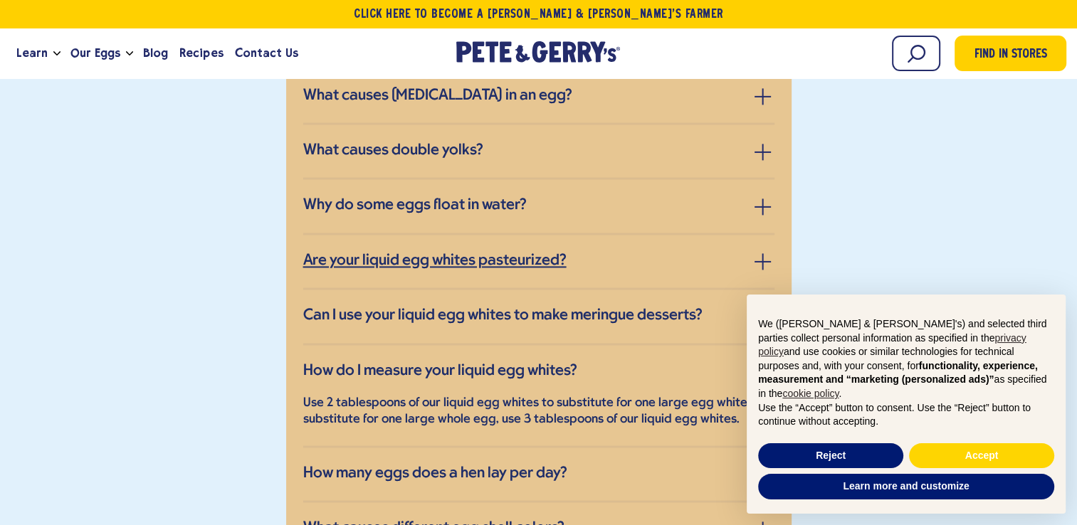
click at [541, 258] on h3 "Are your liquid egg whites pasteurized?" at bounding box center [434, 261] width 263 height 19
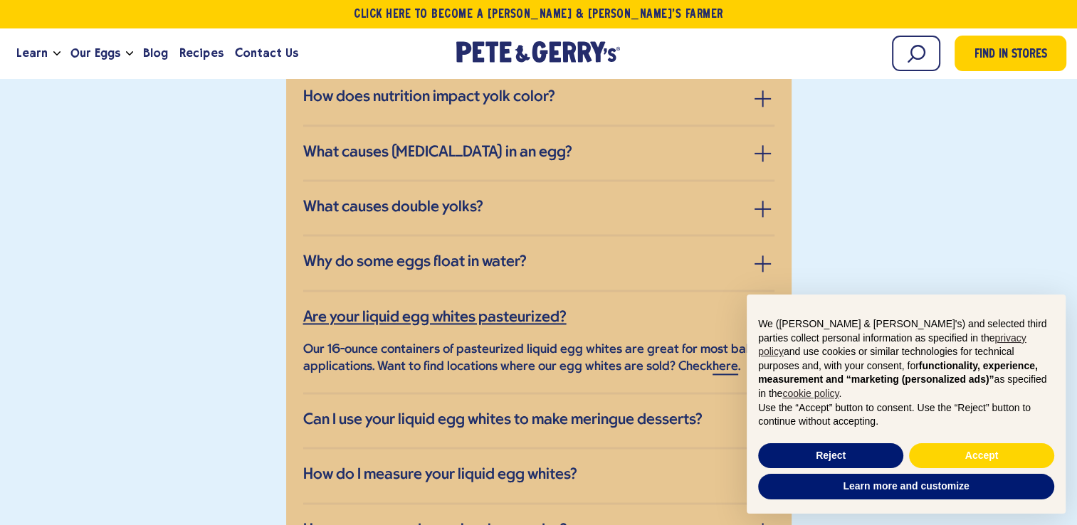
scroll to position [1852, 0]
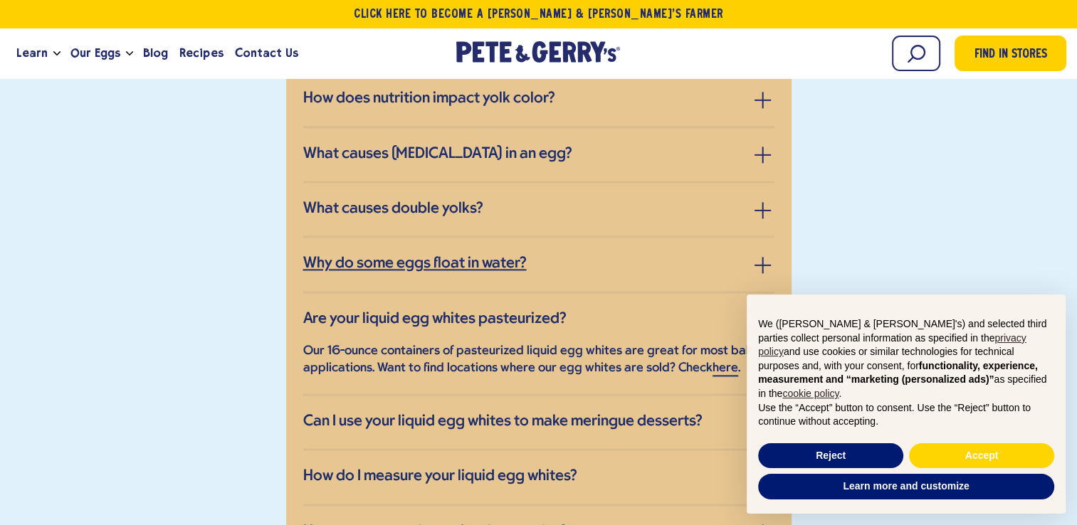
click at [436, 255] on h3 "Why do some eggs float in water?" at bounding box center [415, 264] width 224 height 19
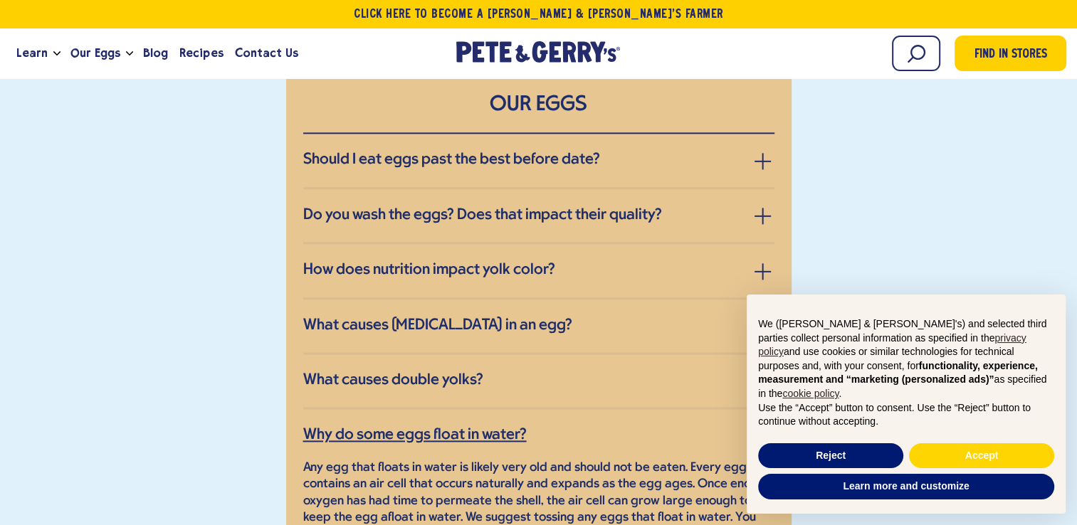
scroll to position [1678, 0]
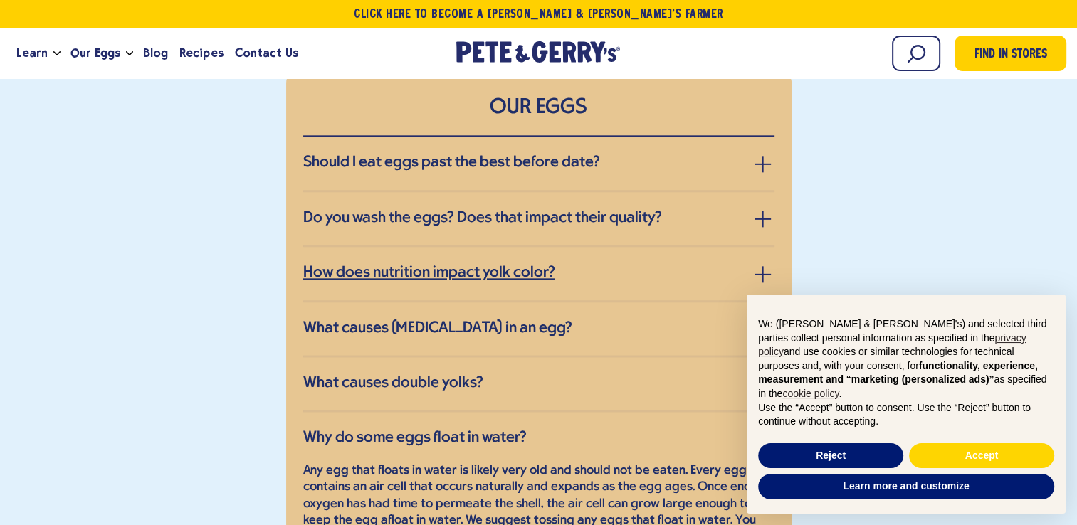
click at [434, 268] on h3 "How does nutrition impact yolk color?" at bounding box center [429, 273] width 252 height 19
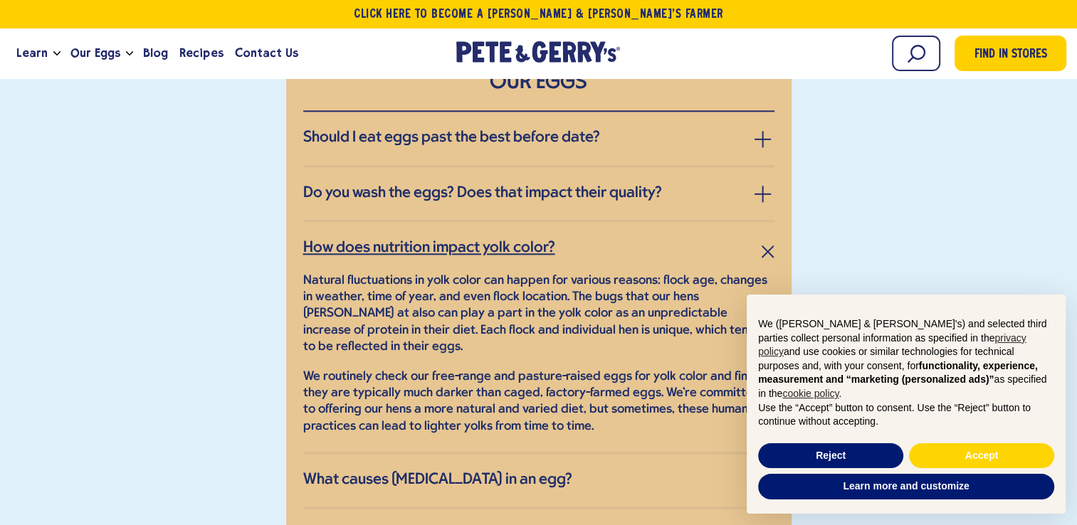
scroll to position [1703, 0]
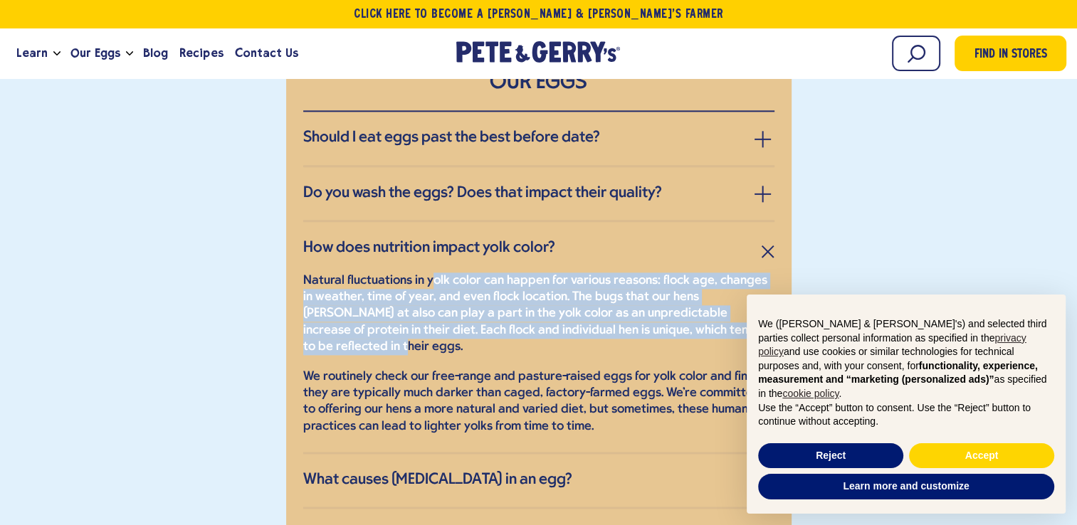
drag, startPoint x: 434, startPoint y: 268, endPoint x: 707, endPoint y: 321, distance: 278.5
click at [707, 321] on p "Natural fluctuations in yolk color can happen for various reasons: flock age, c…" at bounding box center [538, 314] width 471 height 83
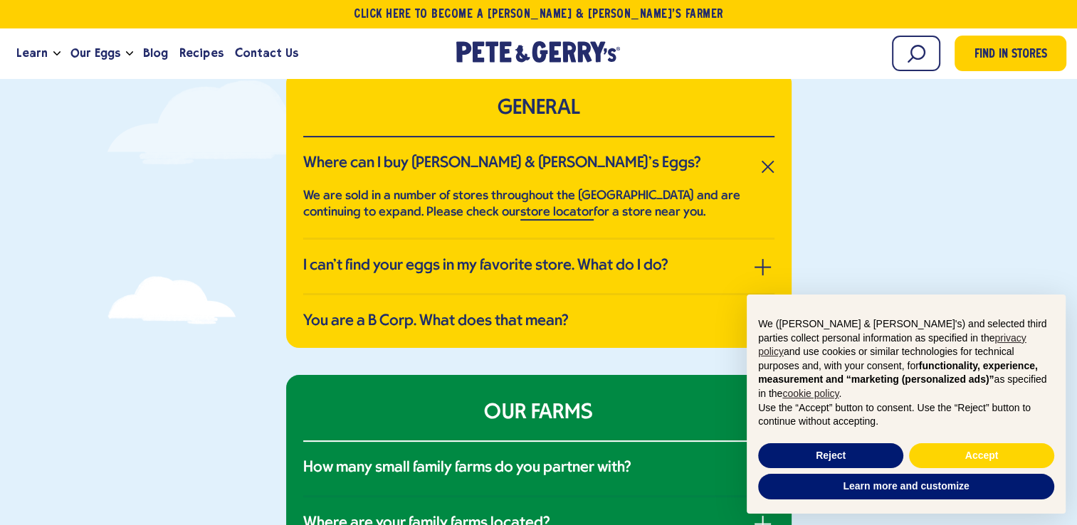
scroll to position [292, 0]
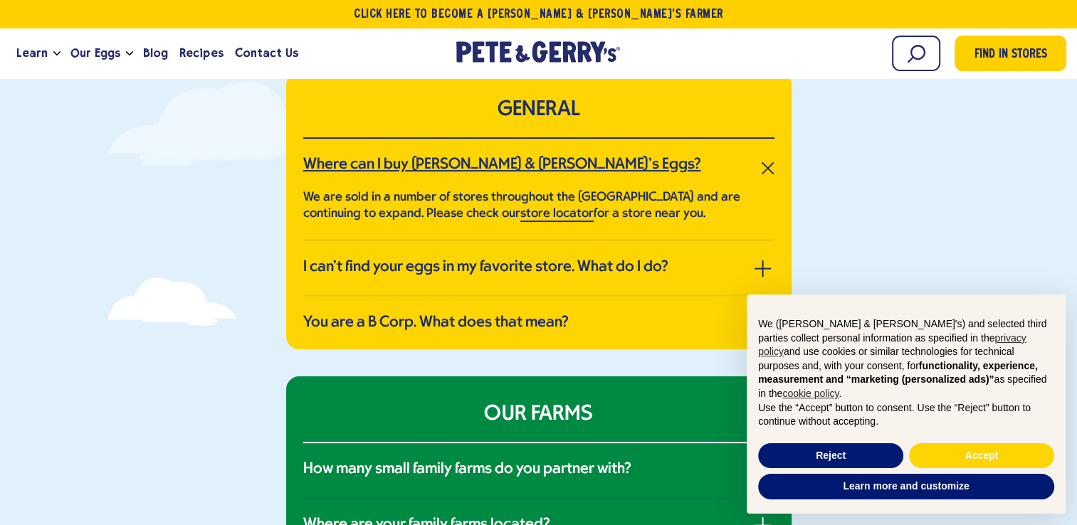
click at [673, 170] on link "Where can I buy Pete & Gerry’s Eggs?" at bounding box center [538, 165] width 471 height 19
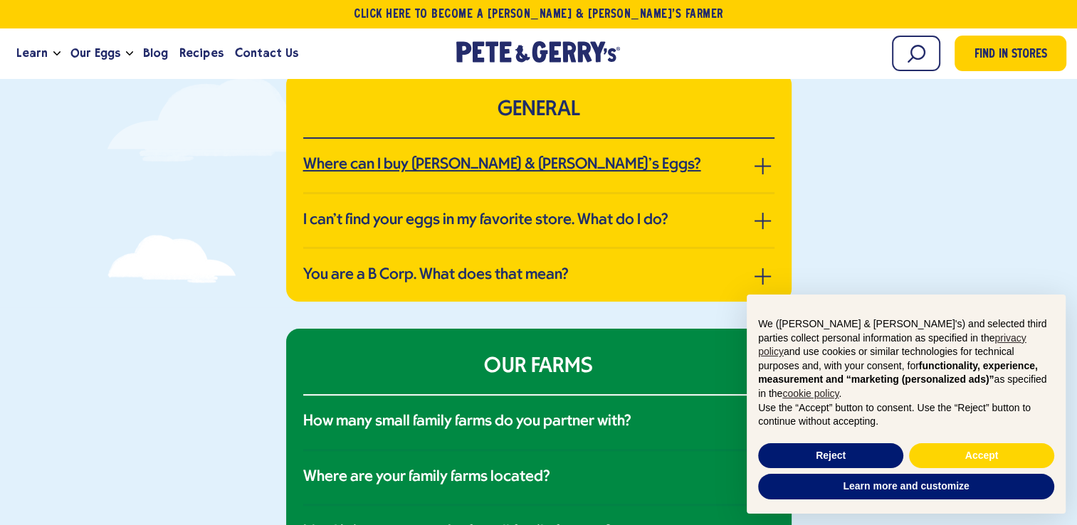
click at [673, 170] on link "Where can I buy Pete & Gerry’s Eggs?" at bounding box center [538, 165] width 471 height 19
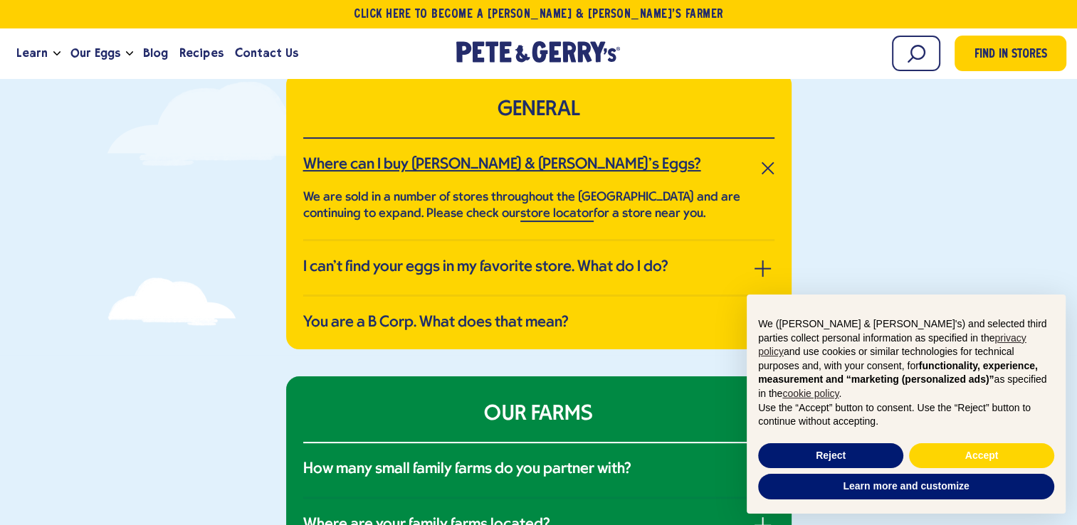
click at [673, 170] on link "Where can I buy Pete & Gerry’s Eggs?" at bounding box center [538, 165] width 471 height 19
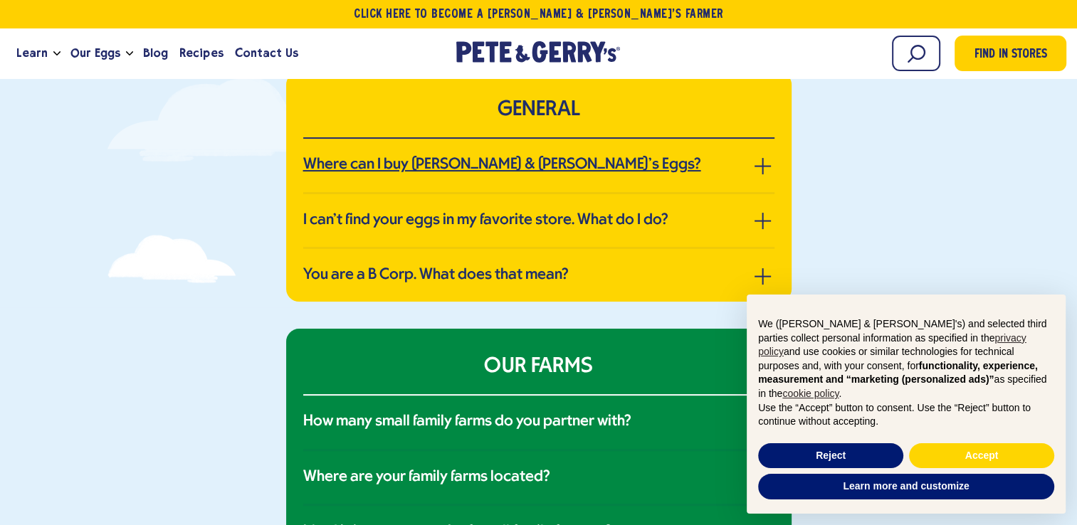
click at [673, 170] on link "Where can I buy Pete & Gerry’s Eggs?" at bounding box center [538, 165] width 471 height 19
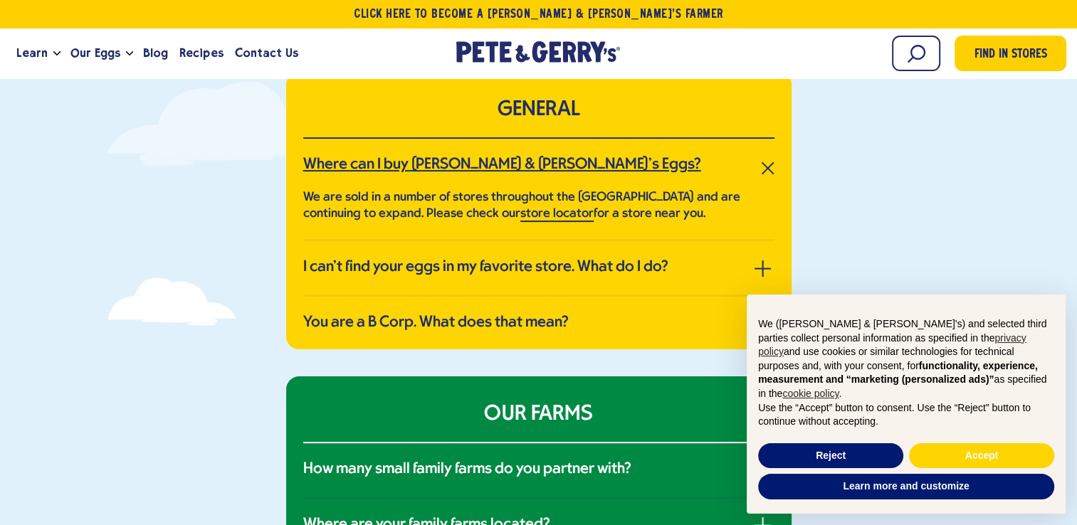
click at [673, 170] on link "Where can I buy Pete & Gerry’s Eggs?" at bounding box center [538, 165] width 471 height 19
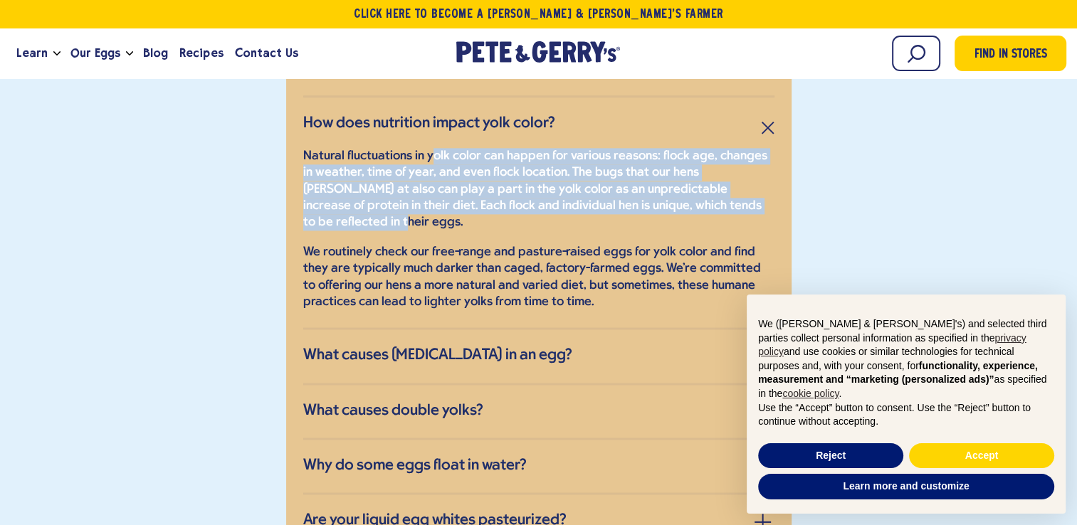
scroll to position [1779, 0]
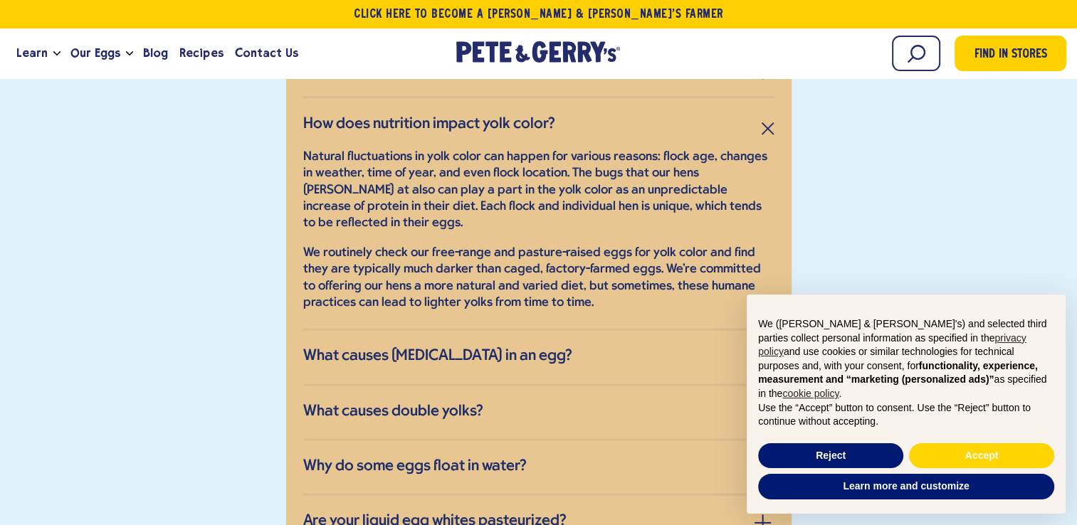
click at [606, 245] on p "We routinely check our free-range and pasture-raised eggs for yolk color and fi…" at bounding box center [538, 278] width 471 height 67
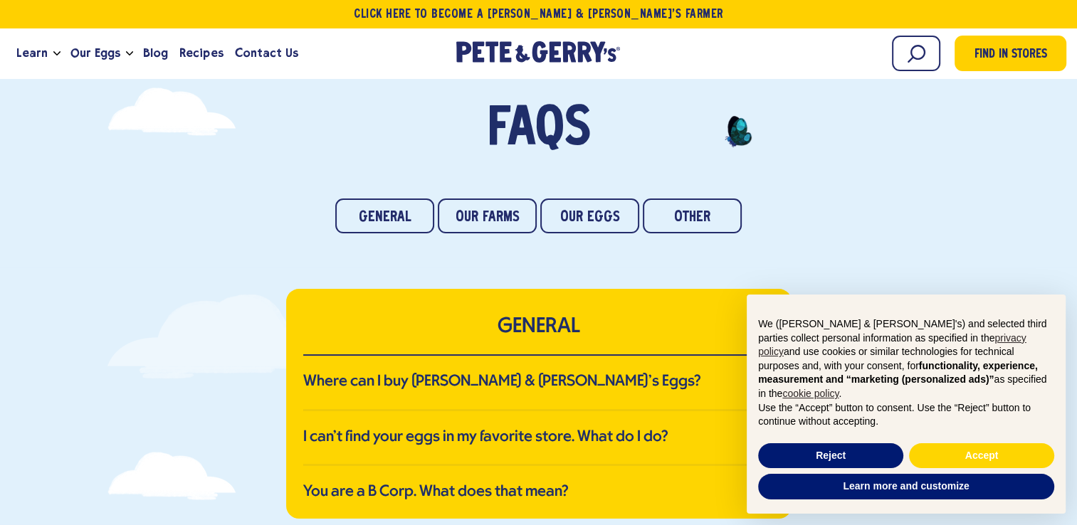
scroll to position [0, 0]
